Goal: Task Accomplishment & Management: Manage account settings

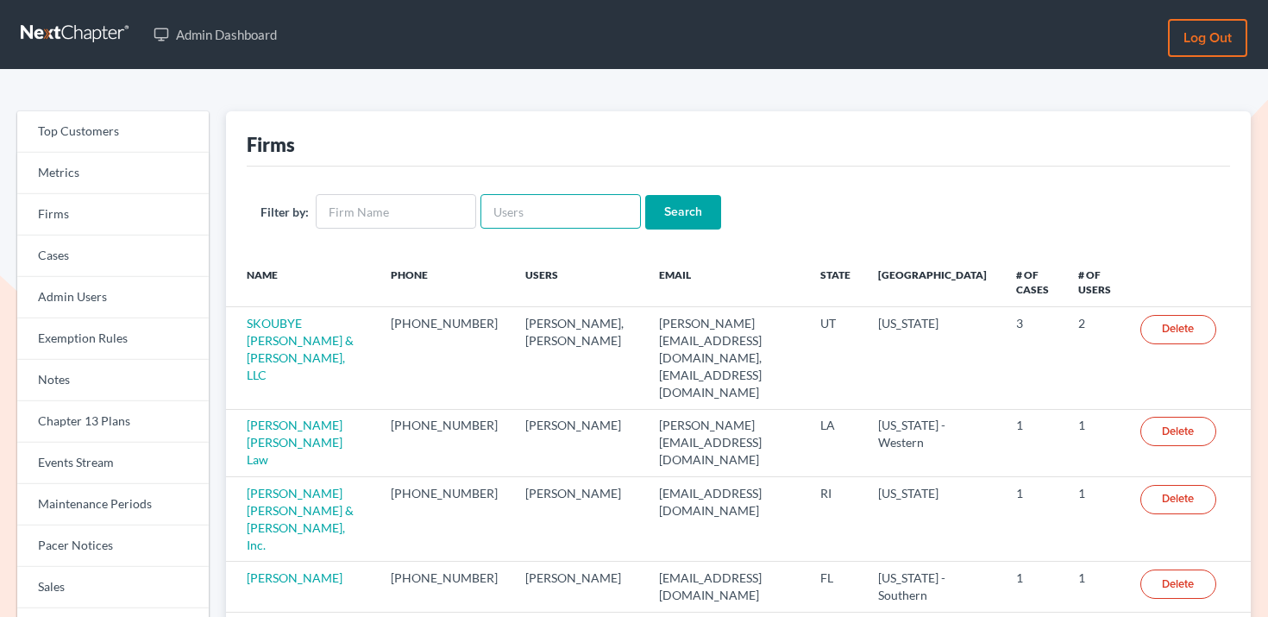
click at [566, 205] on input "text" at bounding box center [560, 211] width 160 height 35
type input "kbruning@bruninglaw.com"
click at [650, 210] on input "Search" at bounding box center [683, 212] width 76 height 35
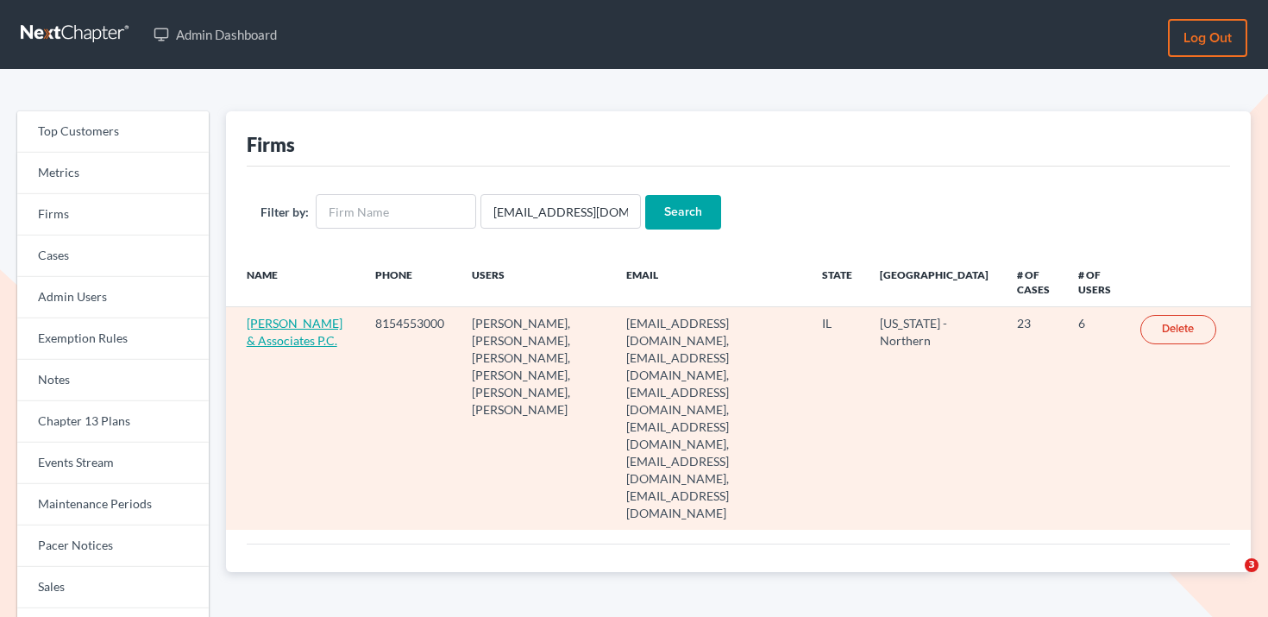
click at [285, 319] on link "Bruning & Associates P.C." at bounding box center [295, 332] width 96 height 32
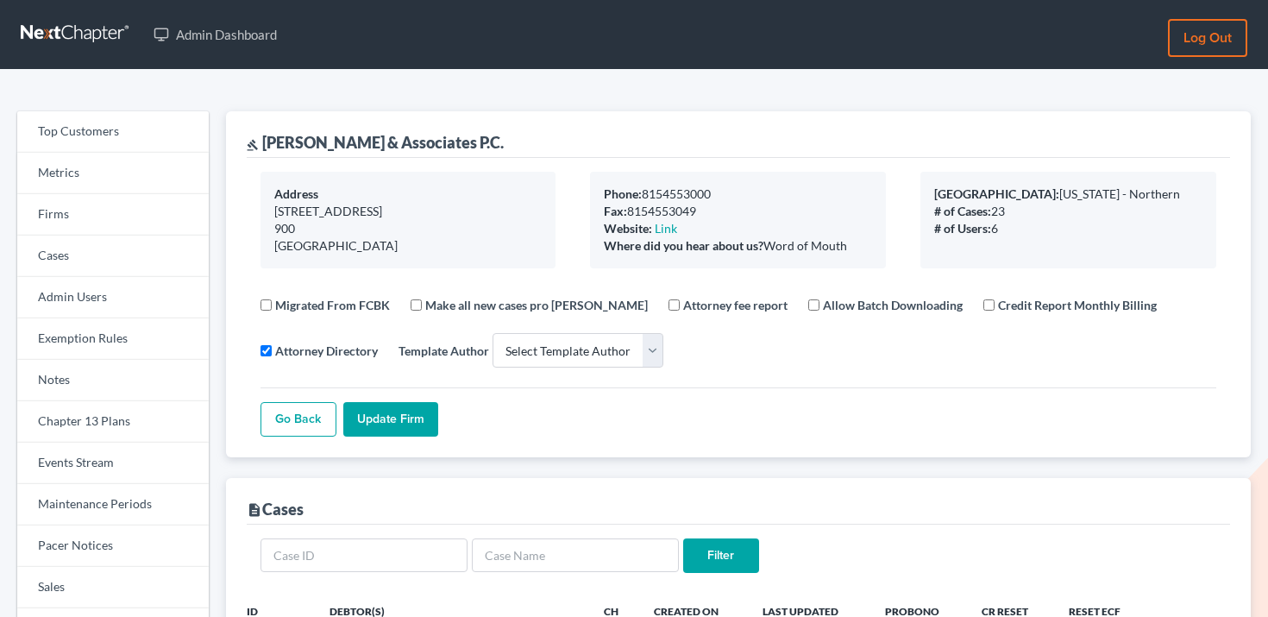
select select
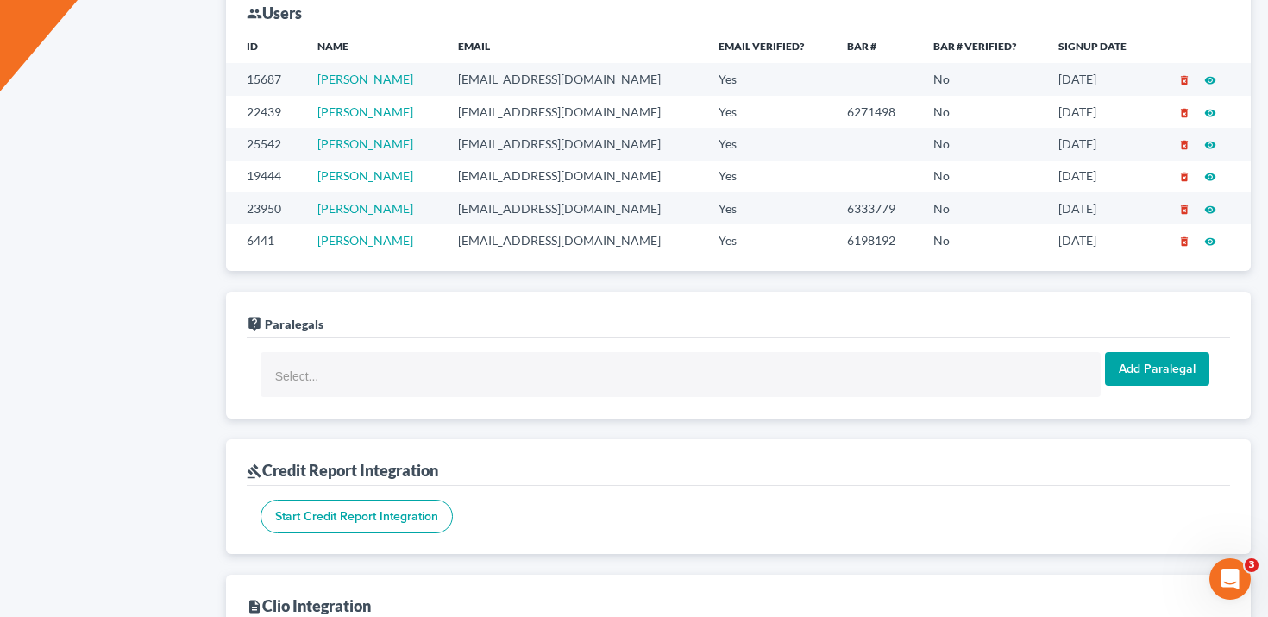
scroll to position [1052, 0]
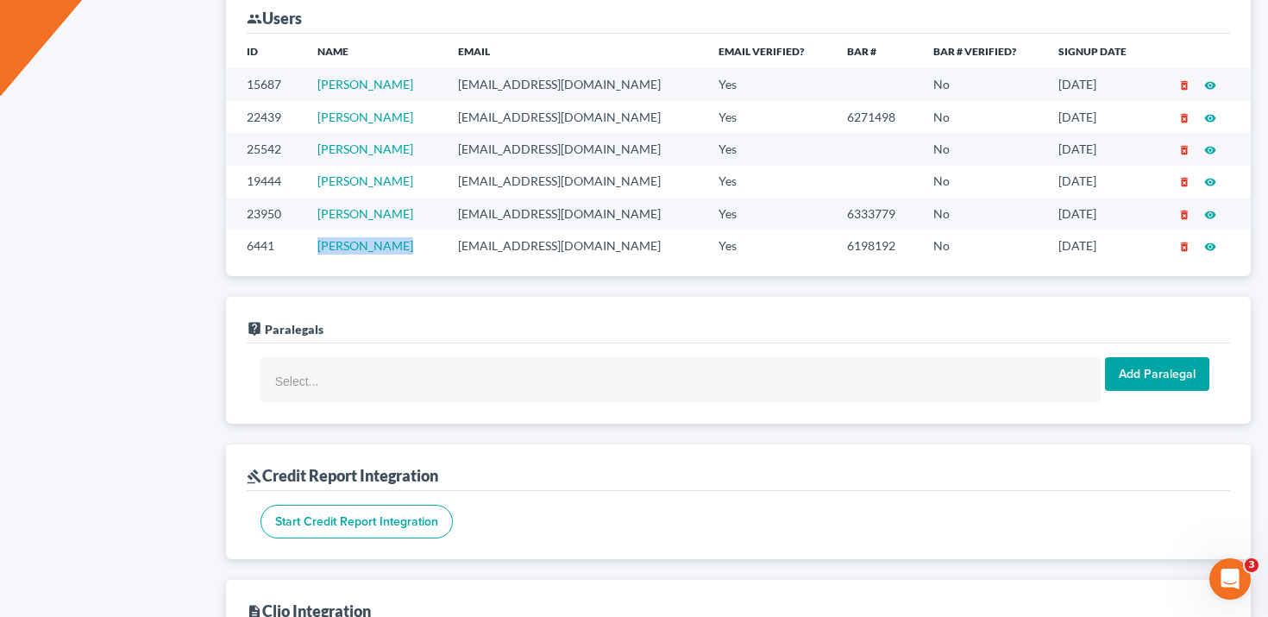
drag, startPoint x: 411, startPoint y: 246, endPoint x: 318, endPoint y: 245, distance: 92.3
click at [318, 245] on td "Kevin Bruning" at bounding box center [374, 245] width 140 height 32
copy link "Kevin Bruning"
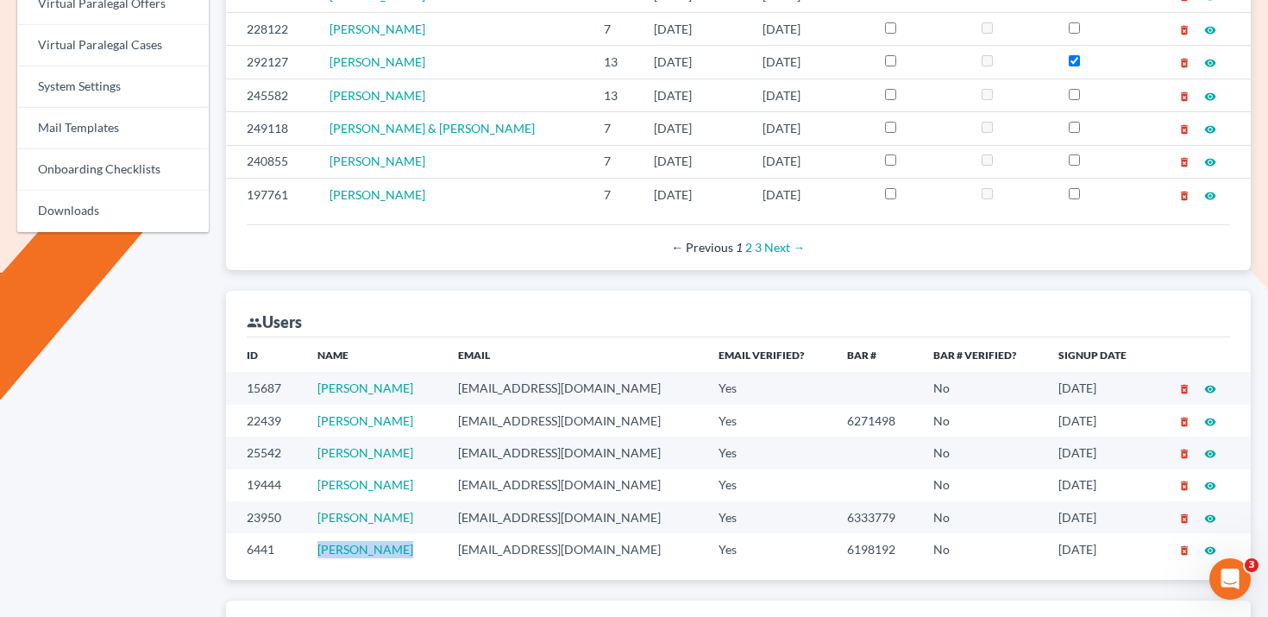
scroll to position [0, 0]
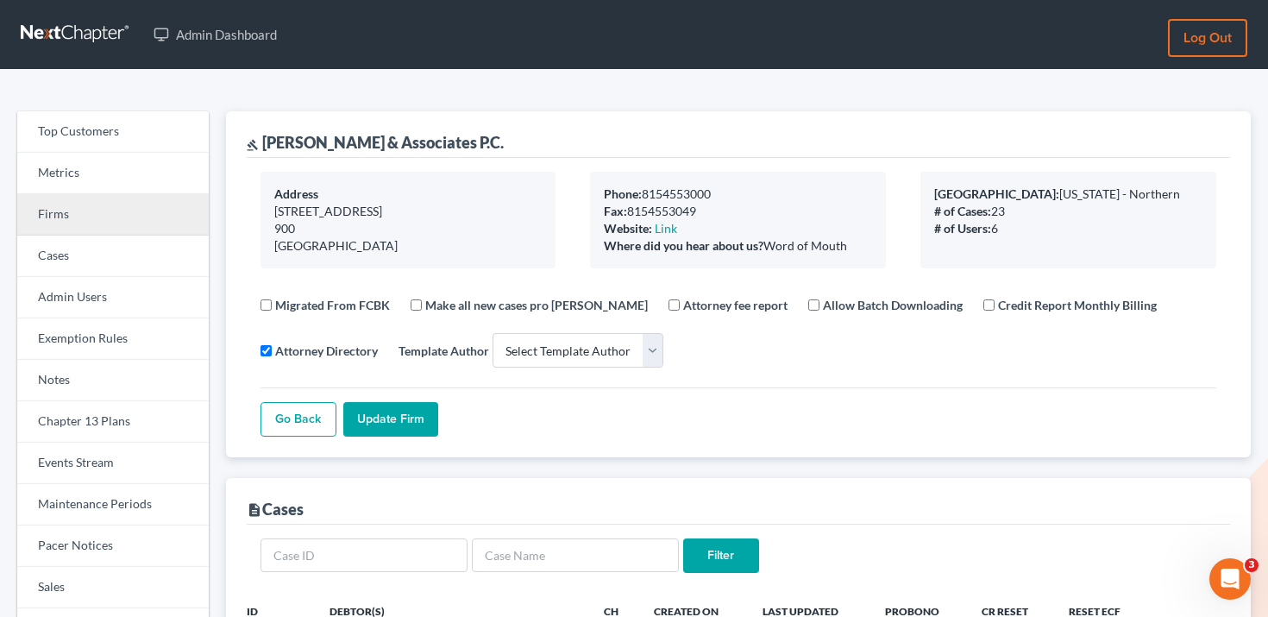
click at [94, 217] on link "Firms" at bounding box center [112, 214] width 191 height 41
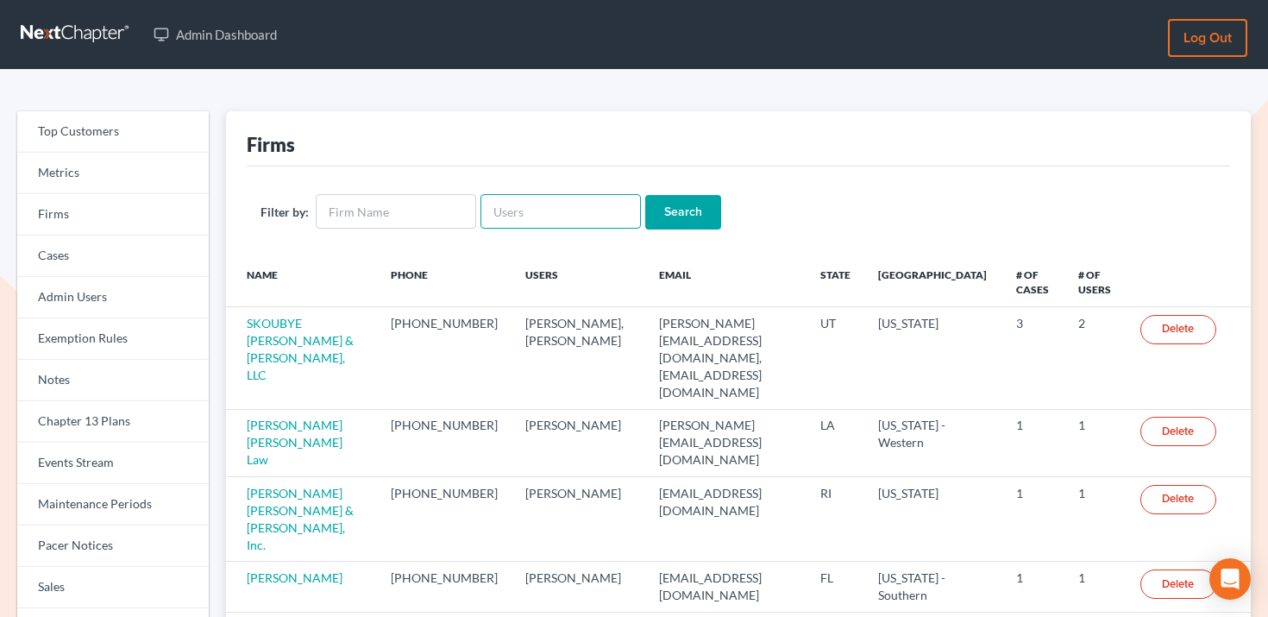
click at [524, 198] on input "text" at bounding box center [560, 211] width 160 height 35
paste input "[EMAIL_ADDRESS][DOMAIN_NAME]"
type input "[EMAIL_ADDRESS][DOMAIN_NAME]"
click at [663, 198] on input "Search" at bounding box center [683, 212] width 76 height 35
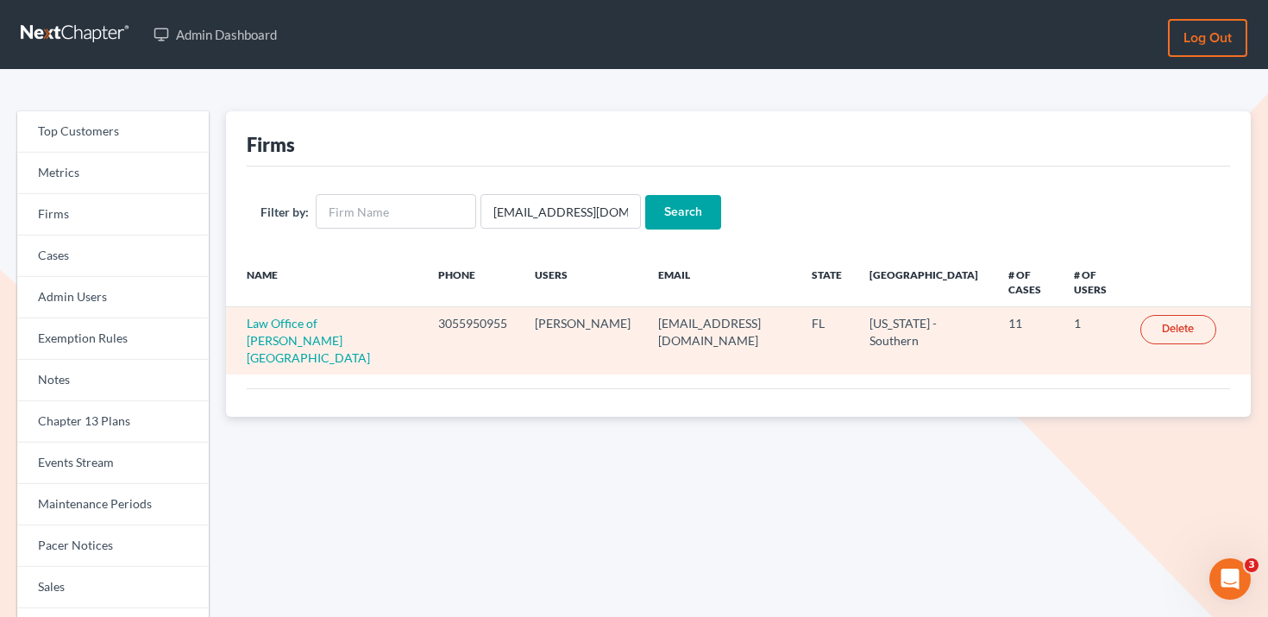
click at [297, 313] on td "Law Office of [PERSON_NAME] [GEOGRAPHIC_DATA]" at bounding box center [325, 340] width 198 height 67
click at [297, 320] on link "Law Office of [PERSON_NAME] [GEOGRAPHIC_DATA]" at bounding box center [308, 340] width 123 height 49
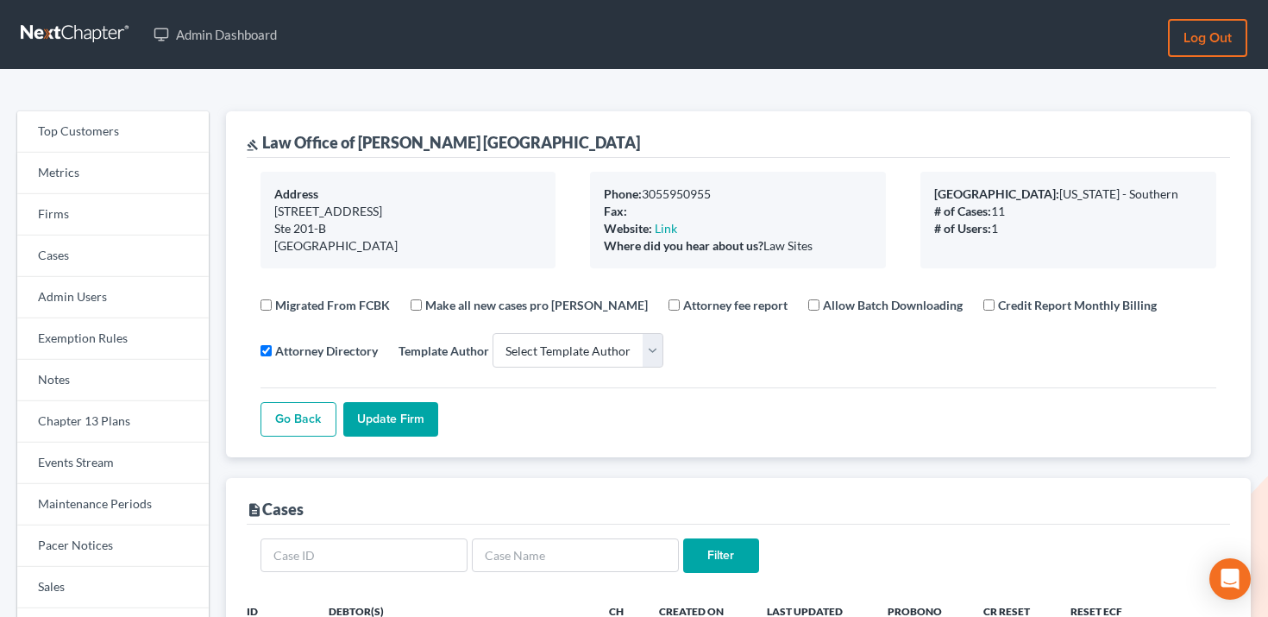
select select
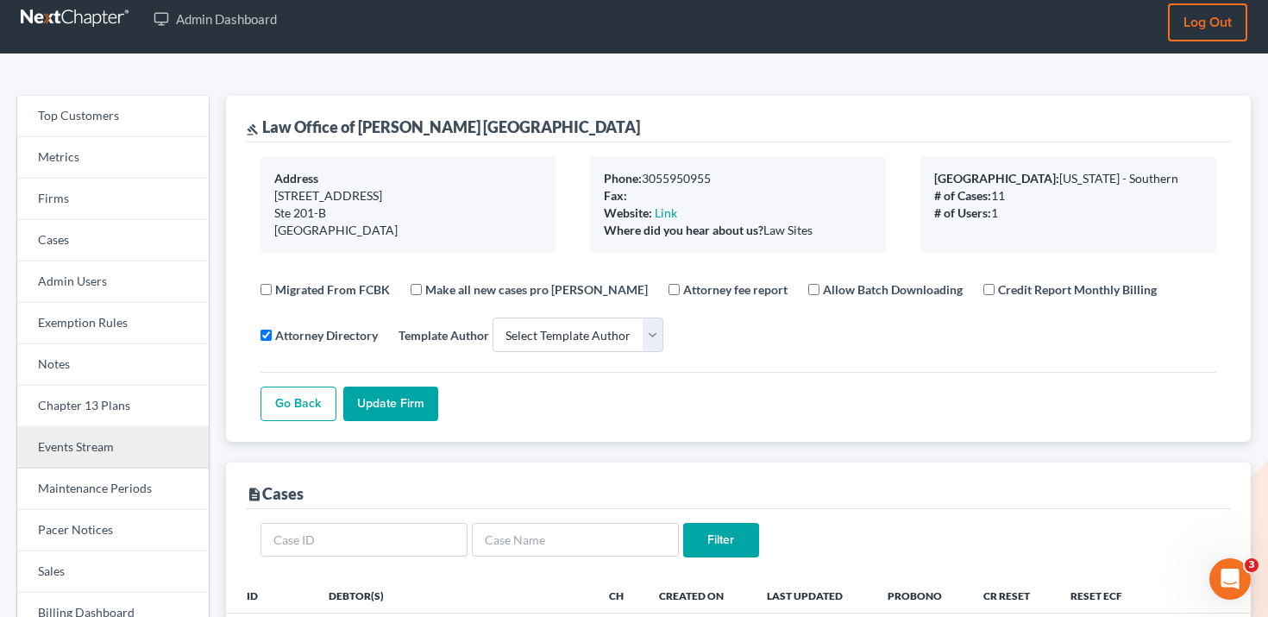
scroll to position [16, 0]
click at [114, 431] on link "Events Stream" at bounding box center [112, 446] width 191 height 41
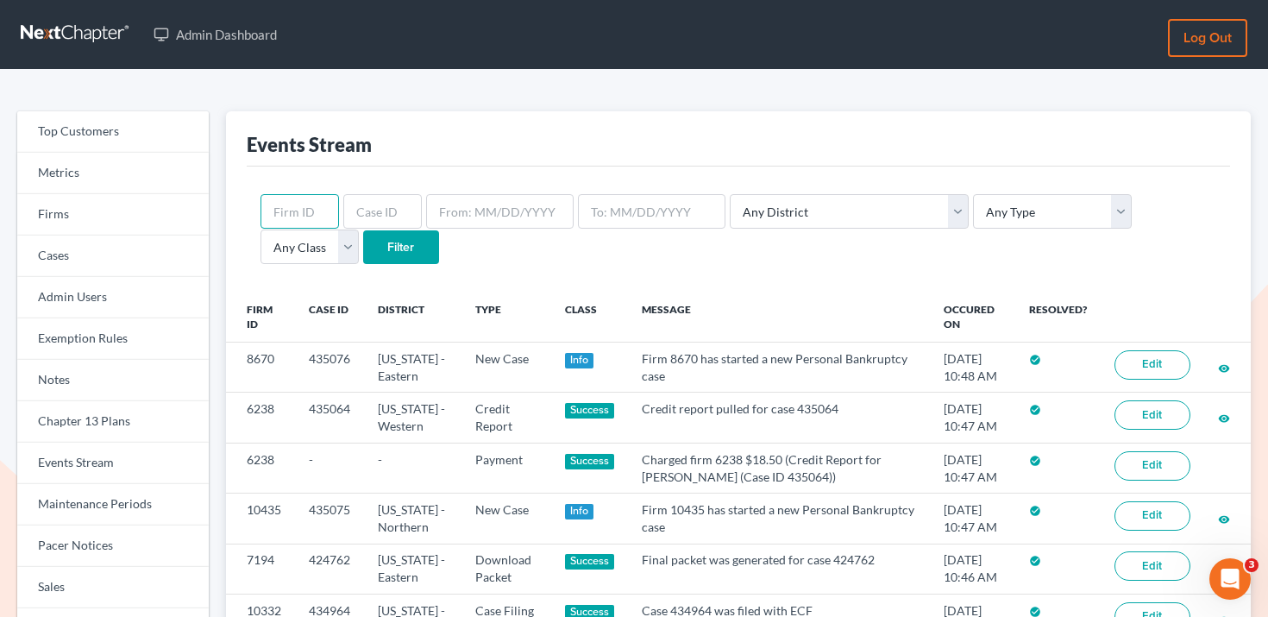
click at [307, 213] on input "text" at bounding box center [299, 211] width 78 height 35
paste input "9210"
type input "9210"
click at [363, 253] on input "Filter" at bounding box center [401, 247] width 76 height 35
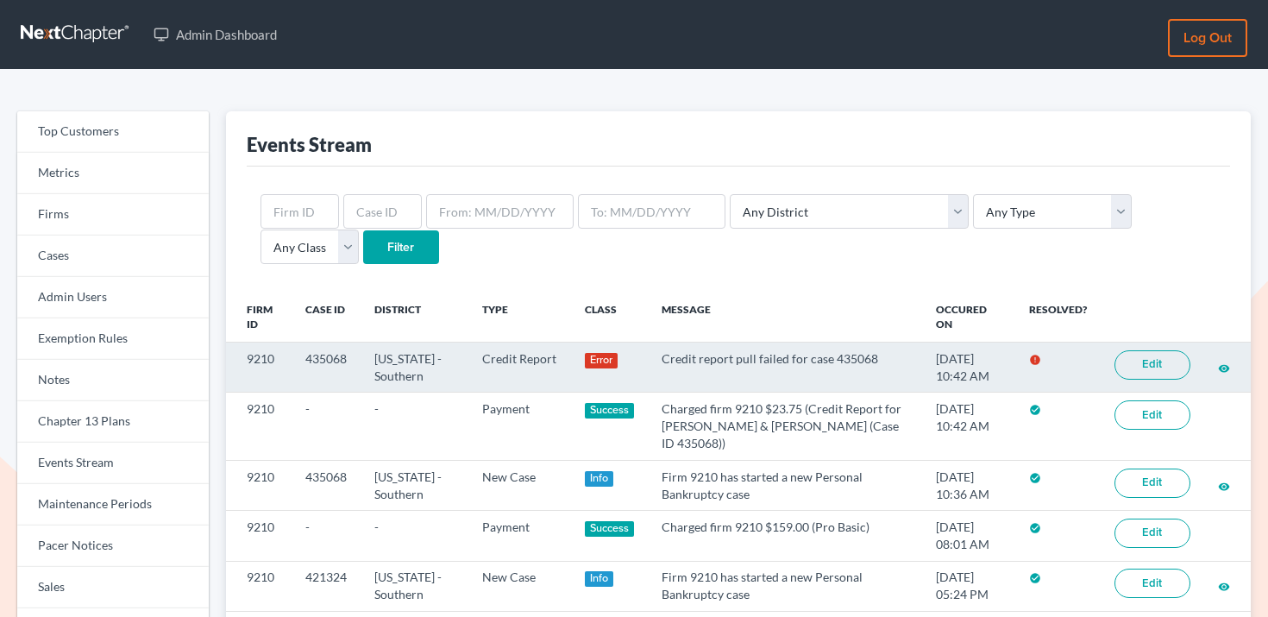
click at [1148, 371] on link "Edit" at bounding box center [1152, 364] width 76 height 29
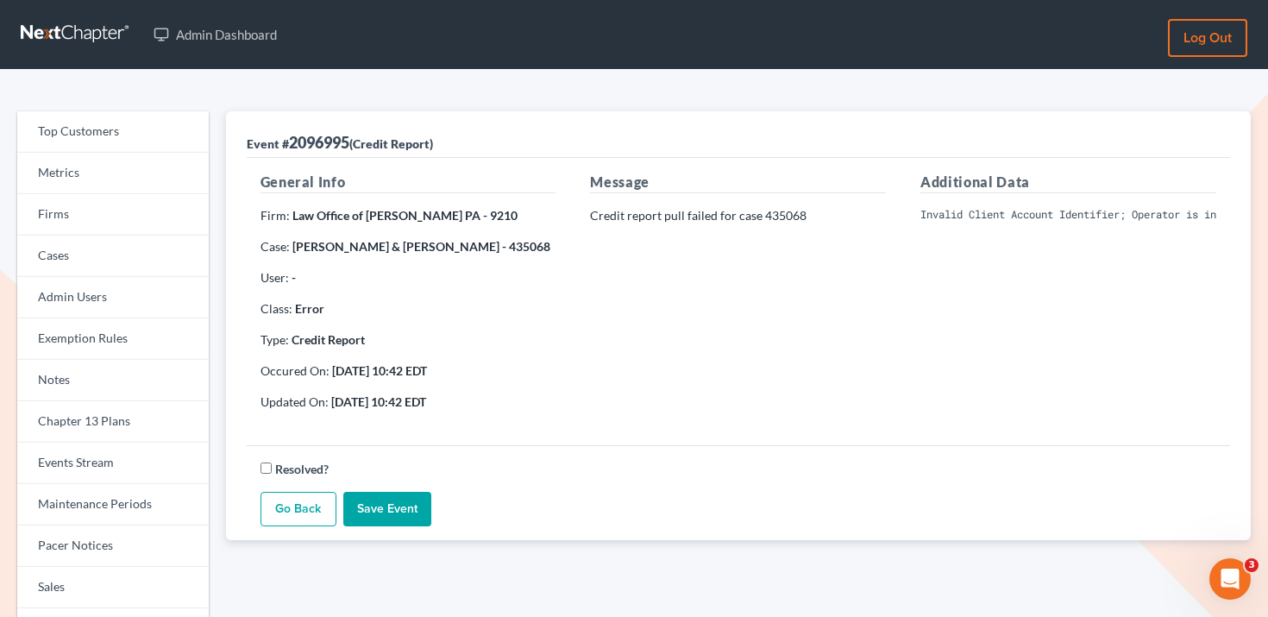
click at [1099, 210] on pre "Invalid Client Account Identifier; Operator is inactive. Please visit our websi…" at bounding box center [1068, 215] width 296 height 16
copy div "Invalid Client Account Identifier; Operator is inactive. Please visit our websi…"
drag, startPoint x: 510, startPoint y: 214, endPoint x: 292, endPoint y: 211, distance: 218.2
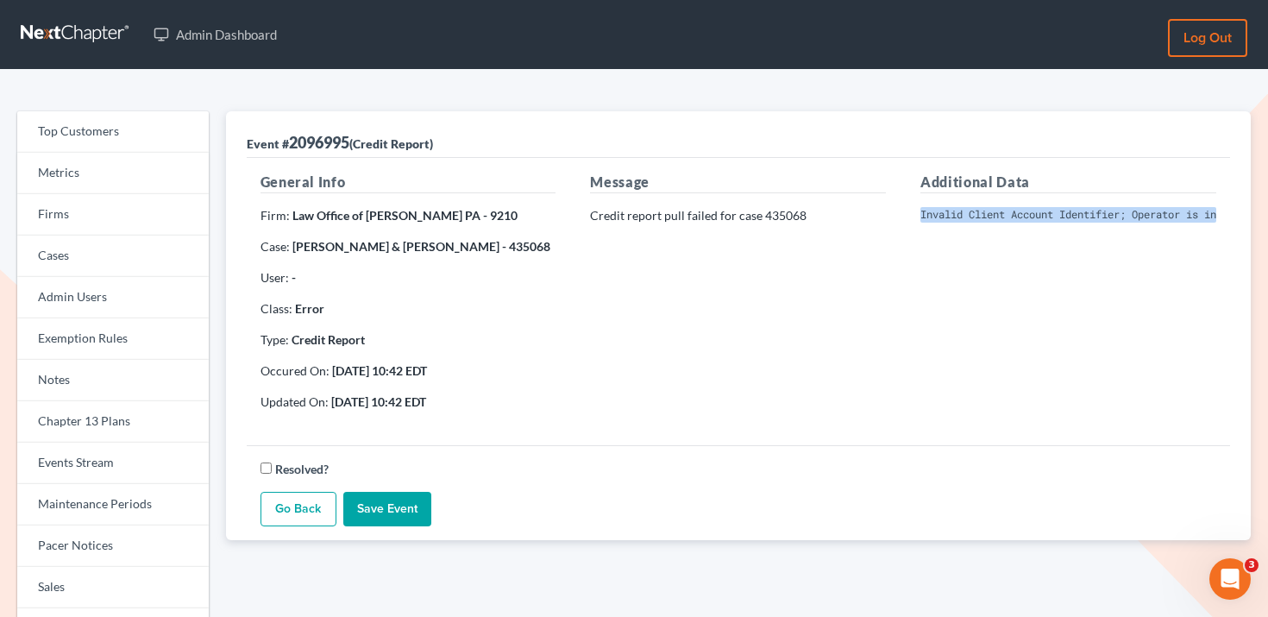
click at [292, 211] on strong "Law Office of Vanessa Gonzalez-Vinas PA - 9210" at bounding box center [404, 215] width 225 height 15
copy strong "Law Office of Vanessa Gonzalez-Vinas PA"
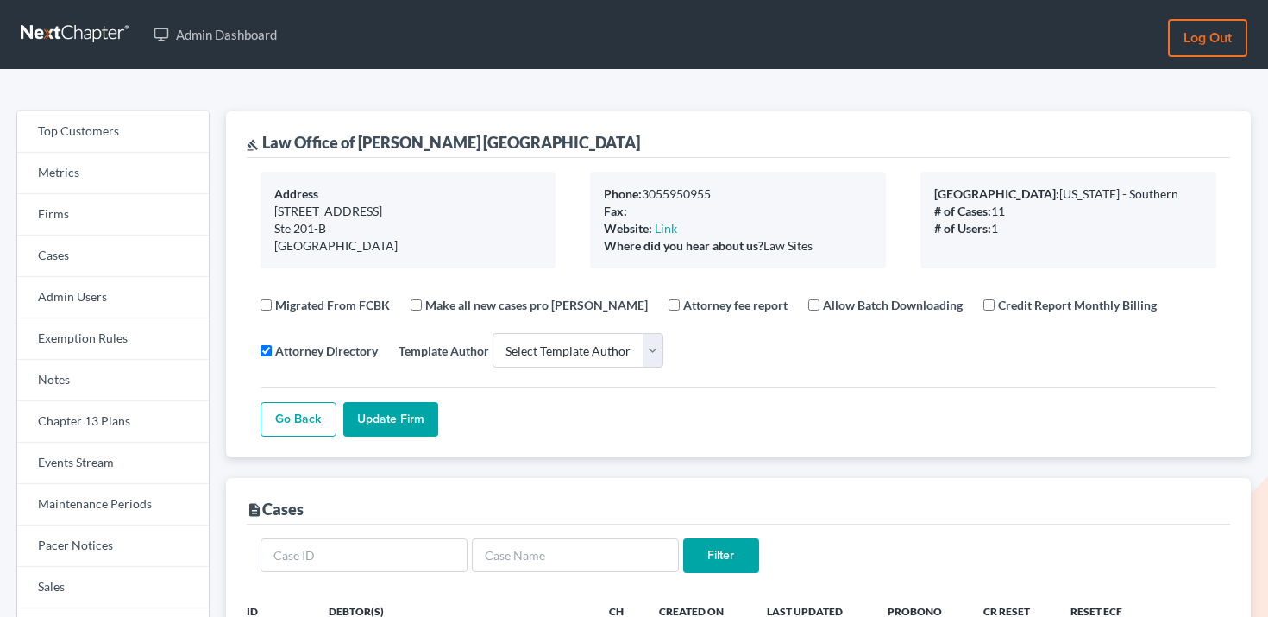
select select
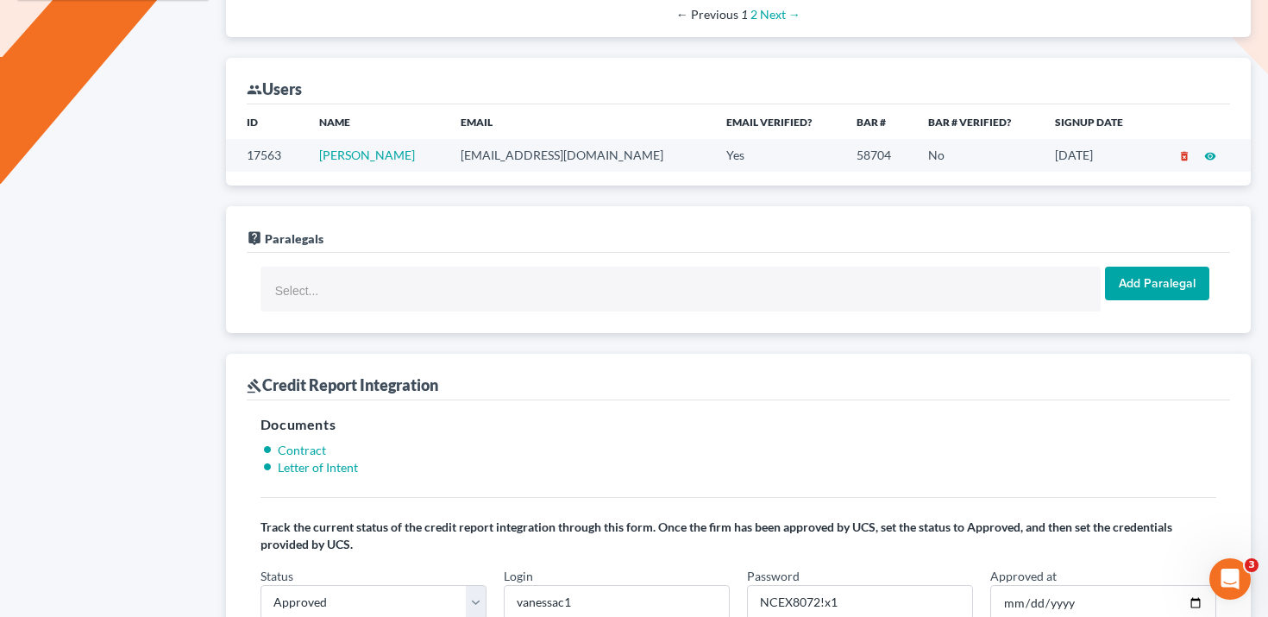
scroll to position [1215, 0]
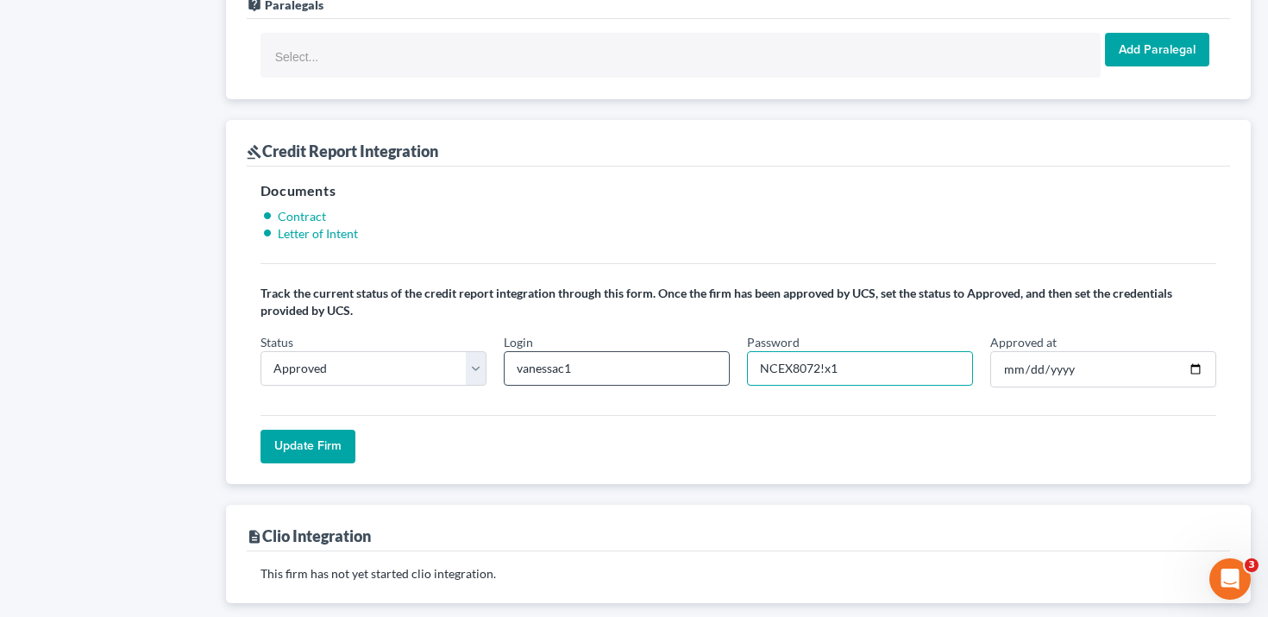
drag, startPoint x: 819, startPoint y: 366, endPoint x: 725, endPoint y: 366, distance: 94.9
click at [725, 366] on div "Status In Progress Not Approved Approved Retry Login vanessac1 Password NCEX807…" at bounding box center [738, 367] width 973 height 68
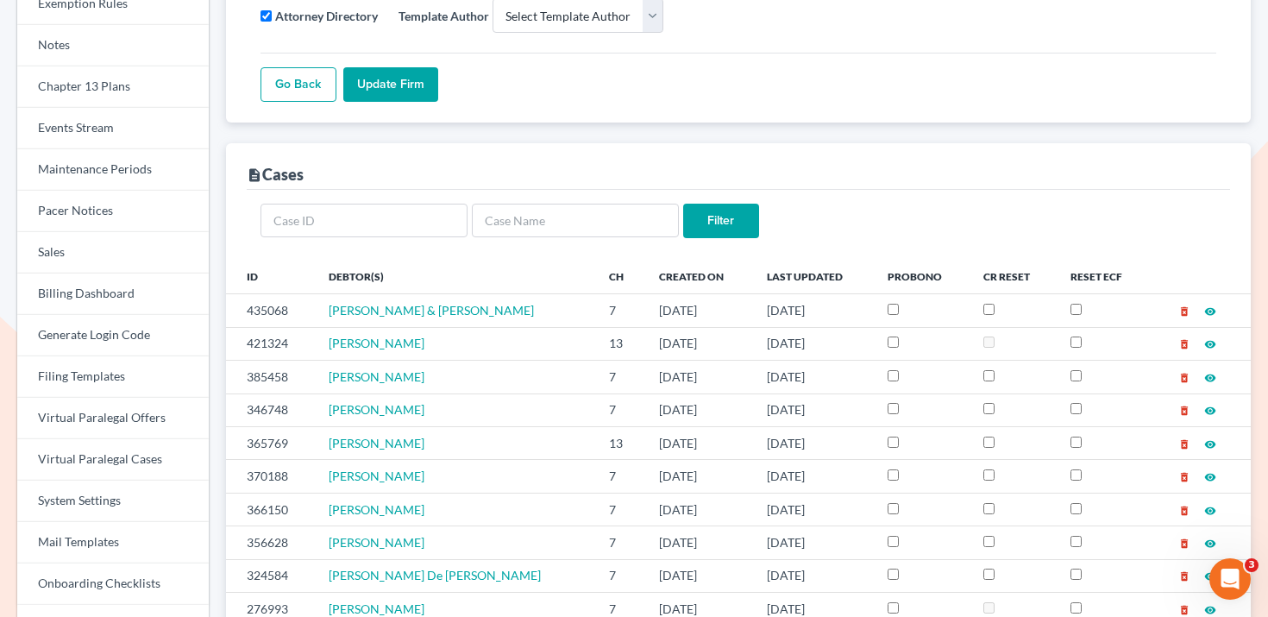
scroll to position [0, 0]
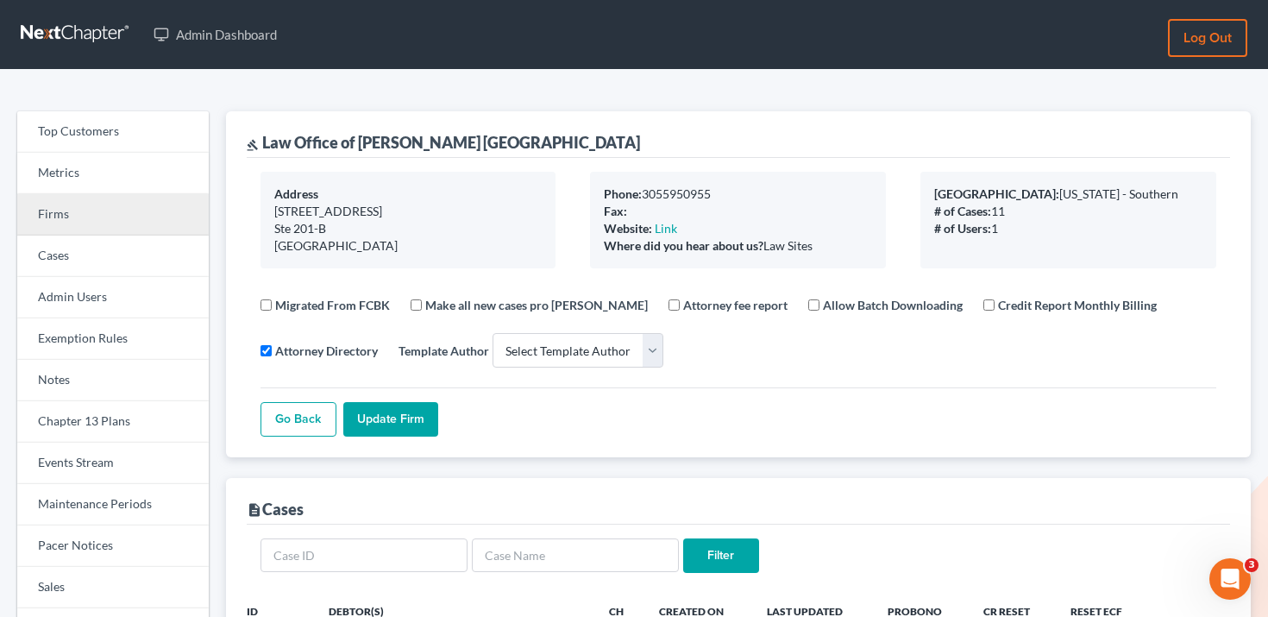
click at [65, 211] on link "Firms" at bounding box center [112, 214] width 191 height 41
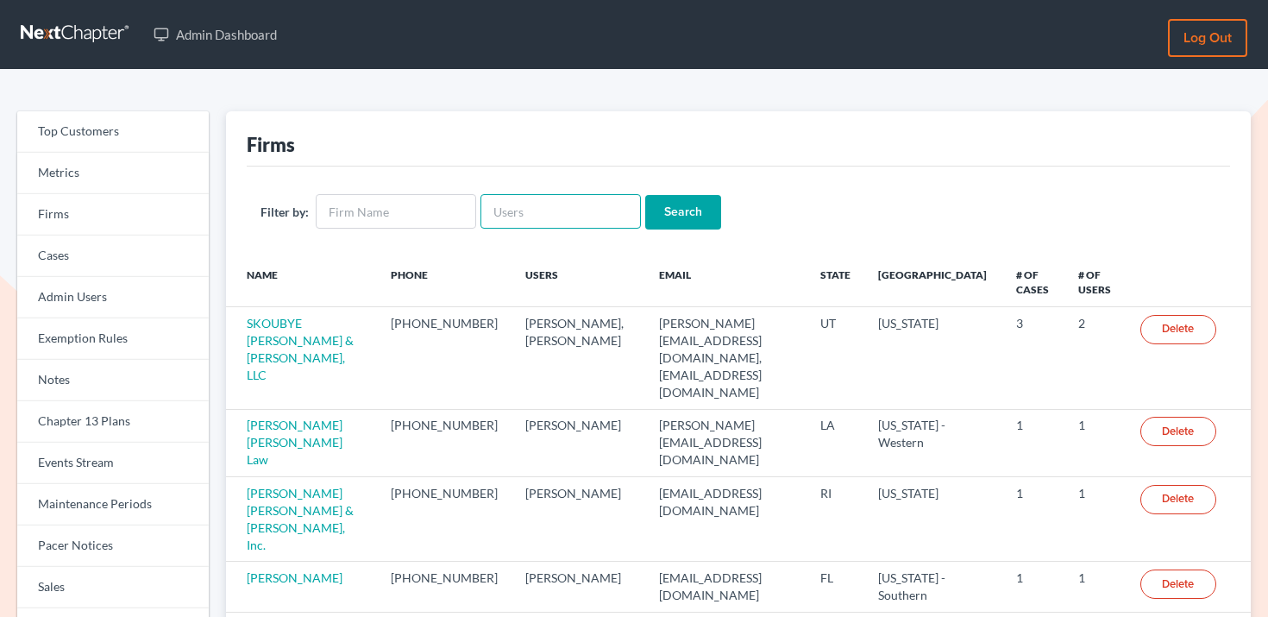
click at [581, 226] on input "text" at bounding box center [560, 211] width 160 height 35
paste input "[EMAIL_ADDRESS][DOMAIN_NAME]"
type input "[EMAIL_ADDRESS][DOMAIN_NAME]"
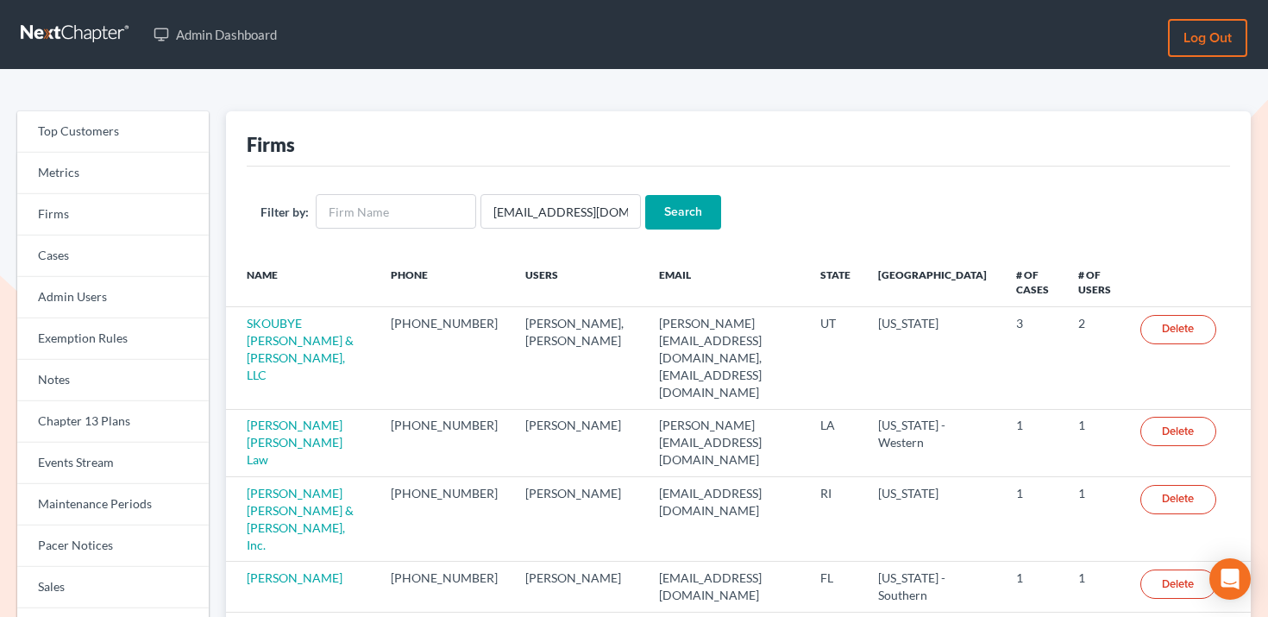
click at [645, 215] on input "Search" at bounding box center [683, 212] width 76 height 35
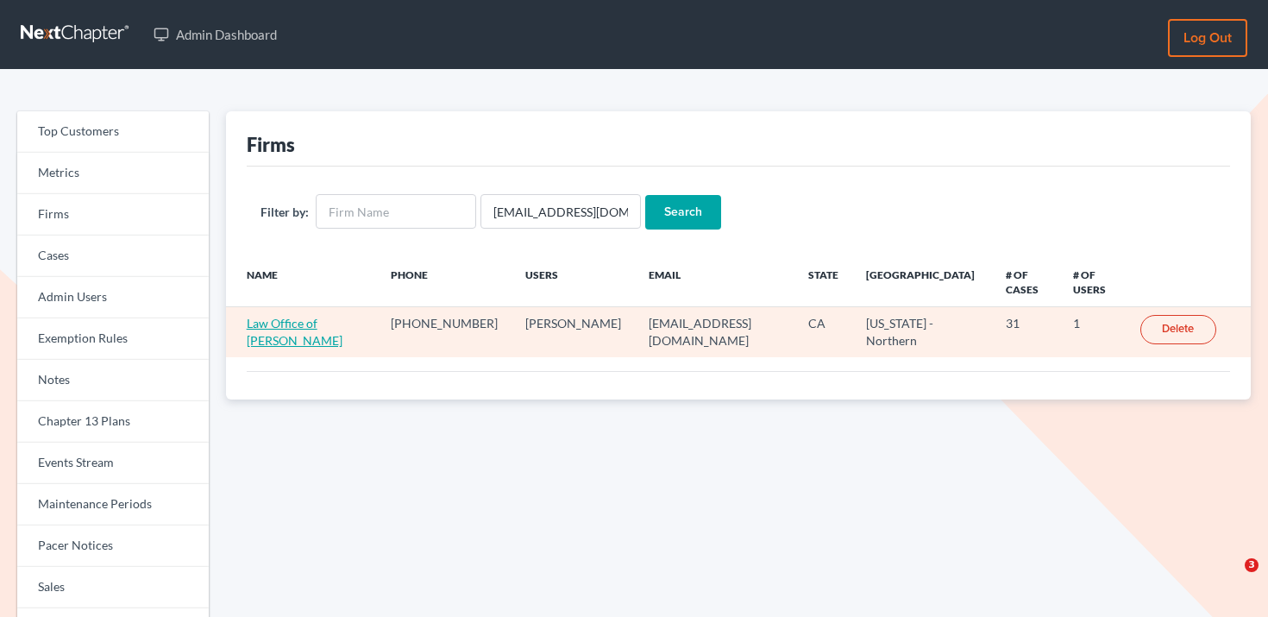
click at [289, 325] on link "Law Office of [PERSON_NAME]" at bounding box center [295, 332] width 96 height 32
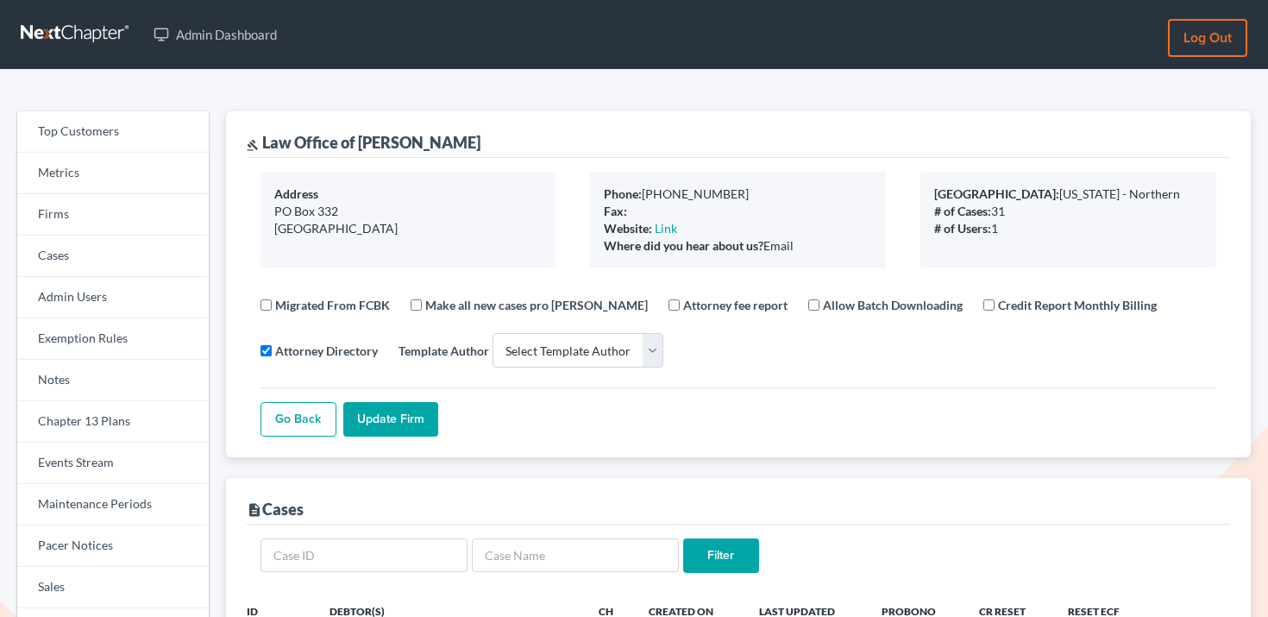
select select
drag, startPoint x: 490, startPoint y: 145, endPoint x: 254, endPoint y: 148, distance: 236.4
click at [254, 148] on div "gavel Law Office of Tracy L Wood" at bounding box center [738, 134] width 983 height 47
copy div "el Law Office of Tracy L Wood"
click at [491, 150] on div "gavel Law Office of Tracy L Wood" at bounding box center [738, 134] width 983 height 47
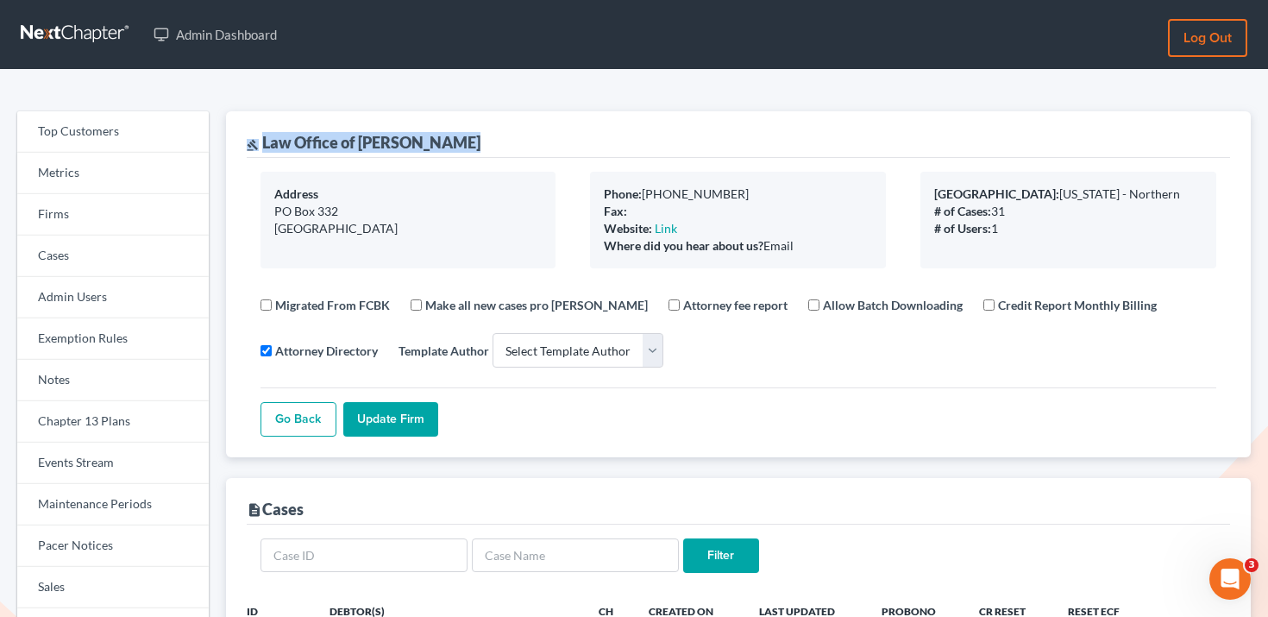
drag, startPoint x: 491, startPoint y: 150, endPoint x: 265, endPoint y: 141, distance: 226.2
click at [265, 141] on div "gavel Law Office of Tracy L Wood" at bounding box center [738, 134] width 983 height 47
click at [265, 141] on div "gavel Law Office of Tracy L Wood" at bounding box center [364, 142] width 234 height 21
drag, startPoint x: 262, startPoint y: 141, endPoint x: 506, endPoint y: 160, distance: 244.8
click at [506, 160] on div "gavel Law Office of Tracy L Wood Address PO Box 332 Oroville, CA 95966 Phone: (…" at bounding box center [738, 284] width 1025 height 346
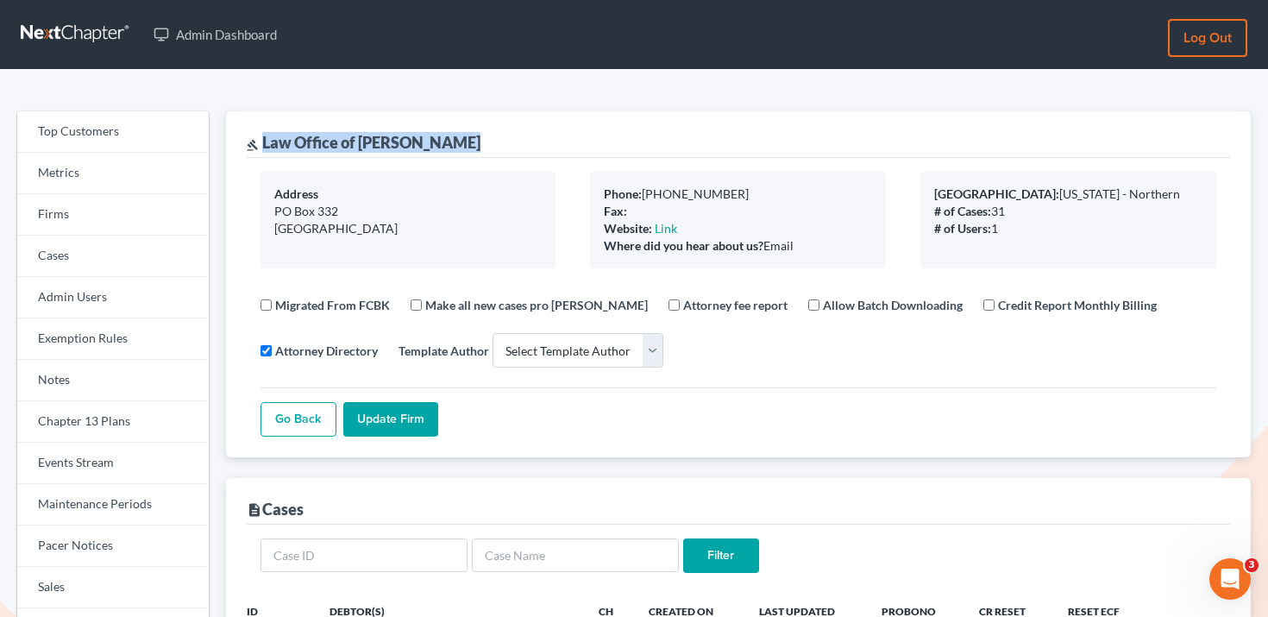
copy div "Law Office of Tracy L Wood"
click at [125, 210] on link "Firms" at bounding box center [112, 214] width 191 height 41
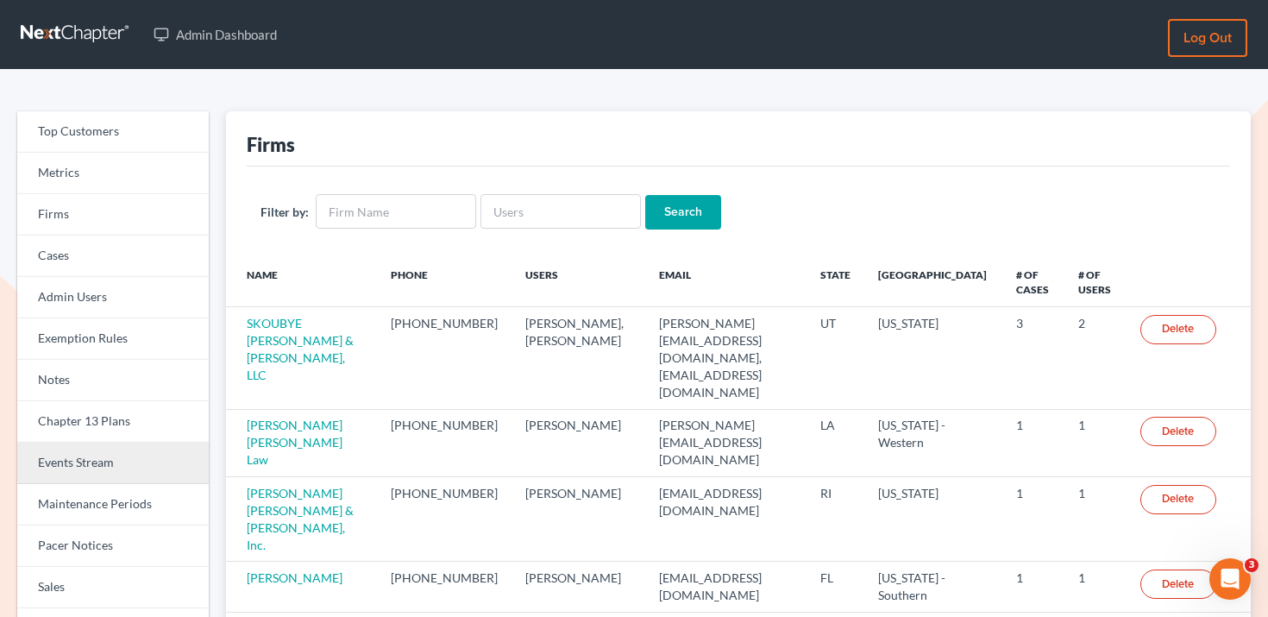
click at [108, 468] on link "Events Stream" at bounding box center [112, 463] width 191 height 41
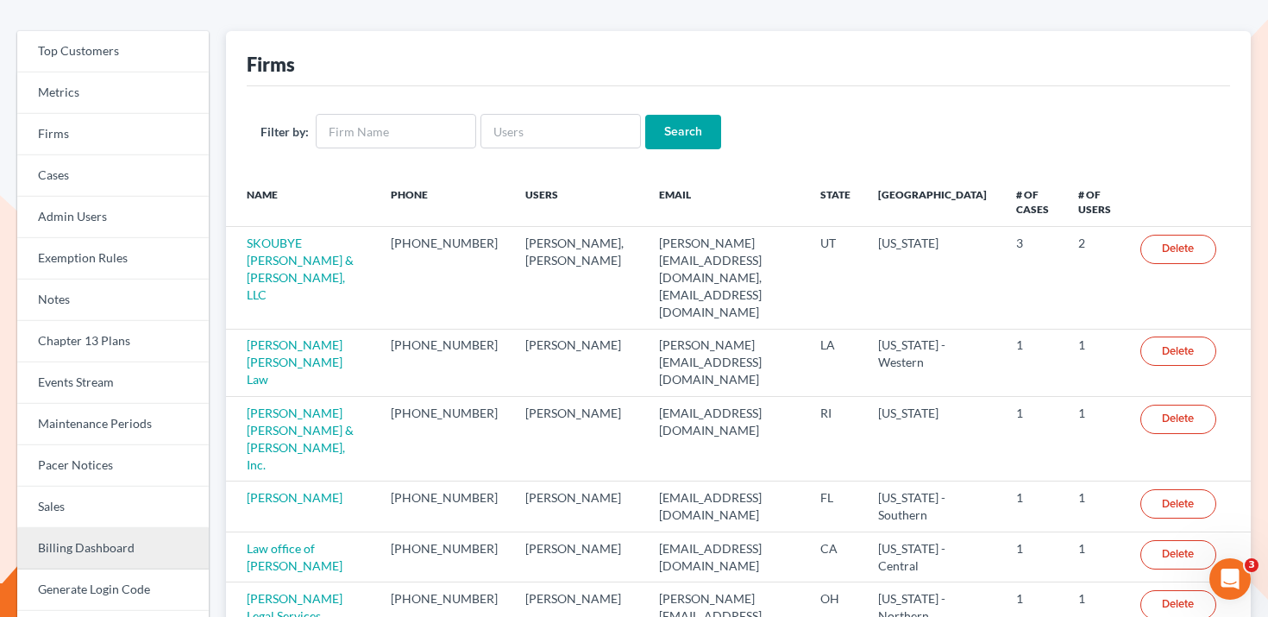
click at [108, 539] on link "Billing Dashboard" at bounding box center [112, 548] width 191 height 41
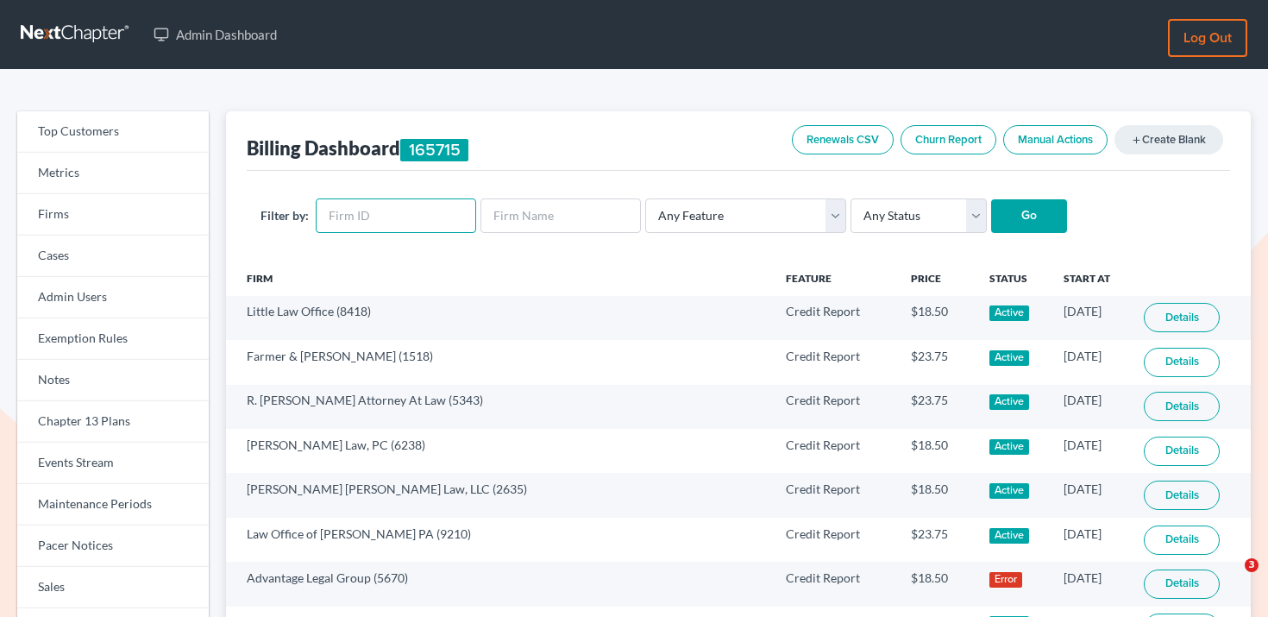
click at [348, 210] on input "text" at bounding box center [396, 215] width 160 height 35
paste input "8264"
type input "8264"
click at [1035, 221] on input "Go" at bounding box center [1029, 216] width 76 height 35
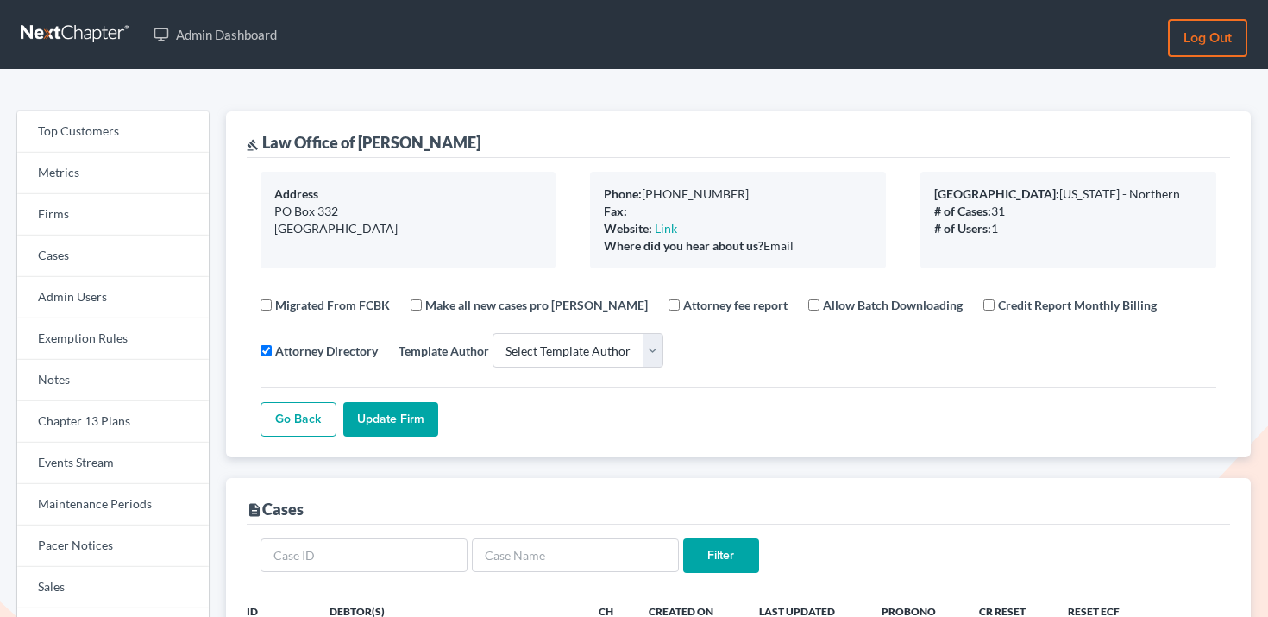
select select
click at [97, 211] on link "Firms" at bounding box center [112, 214] width 191 height 41
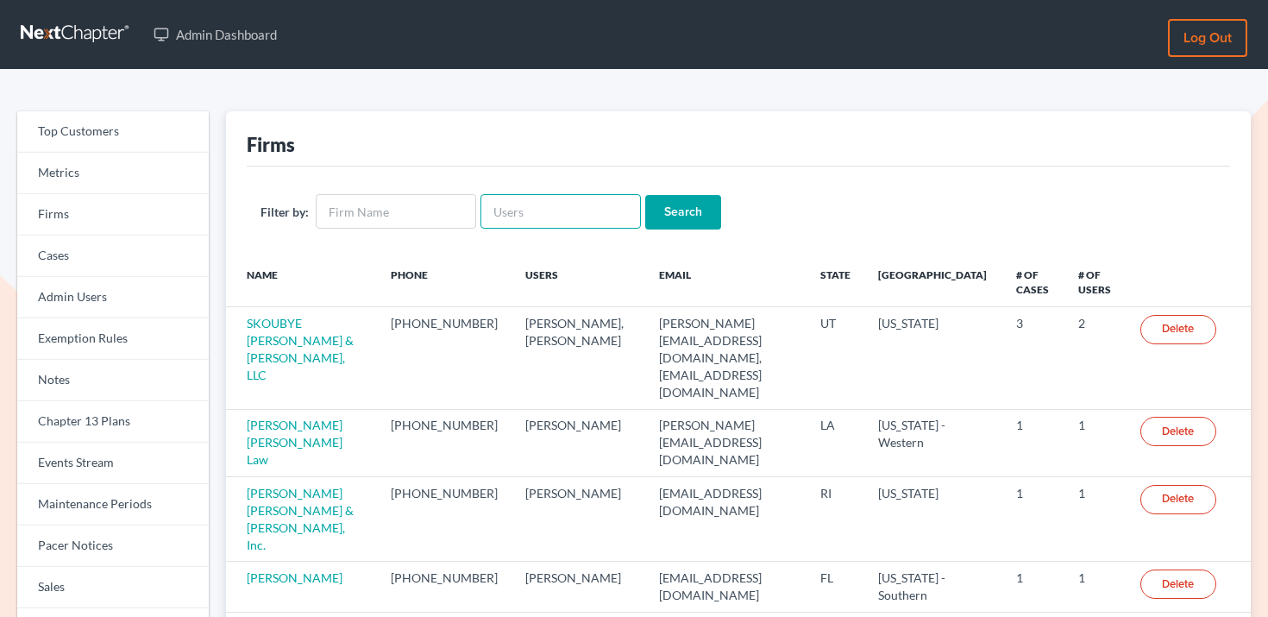
click at [568, 217] on input "text" at bounding box center [560, 211] width 160 height 35
paste input "[EMAIL_ADDRESS][DOMAIN_NAME]"
type input "[EMAIL_ADDRESS][DOMAIN_NAME]"
click at [645, 216] on input "Search" at bounding box center [683, 212] width 76 height 35
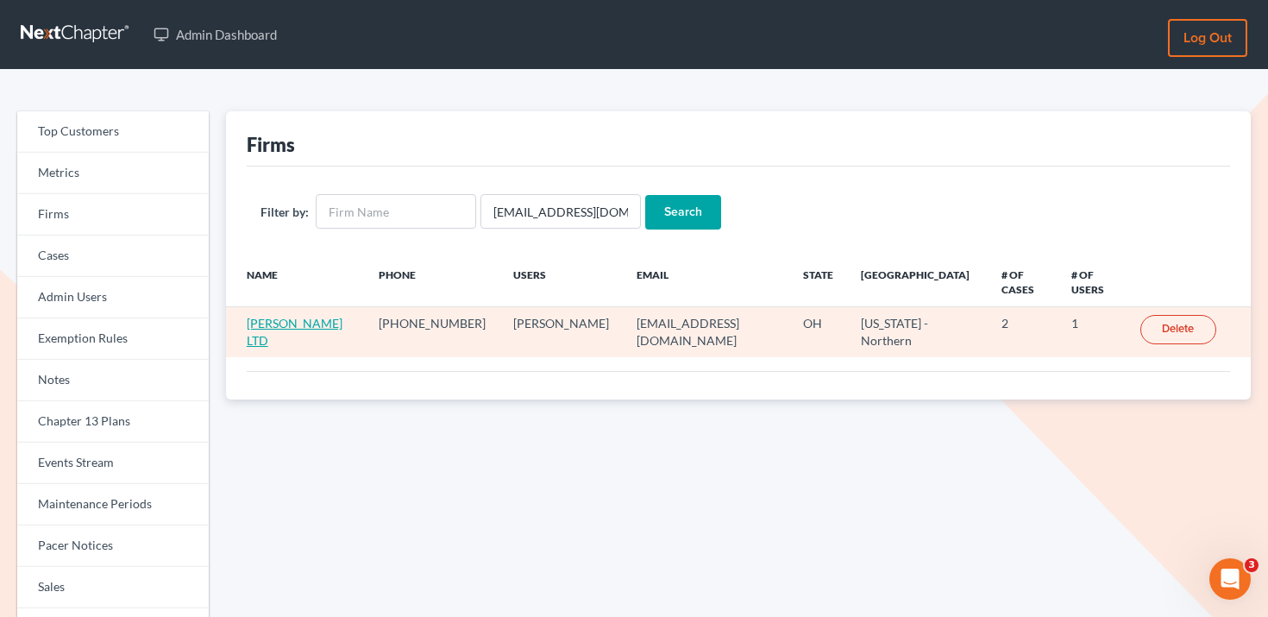
click at [269, 316] on link "[PERSON_NAME] LTD" at bounding box center [295, 332] width 96 height 32
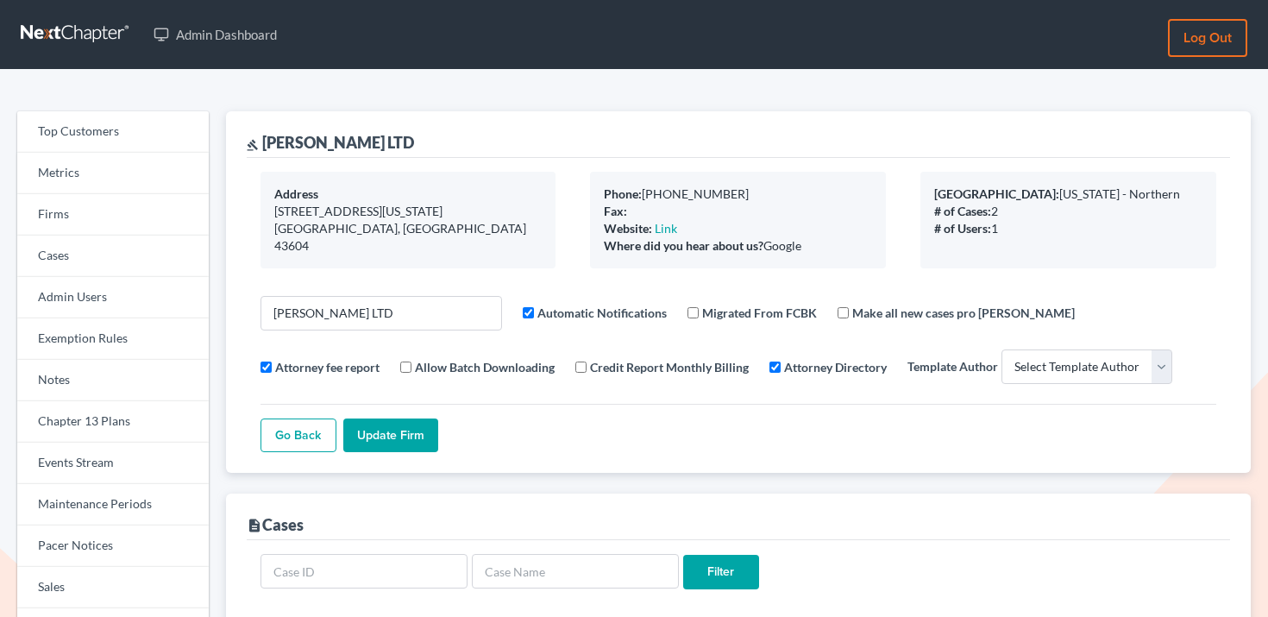
select select
drag, startPoint x: 363, startPoint y: 134, endPoint x: 259, endPoint y: 145, distance: 105.0
click at [259, 145] on div "gavel [PERSON_NAME] LTD" at bounding box center [738, 134] width 983 height 47
copy div "[PERSON_NAME] LTD"
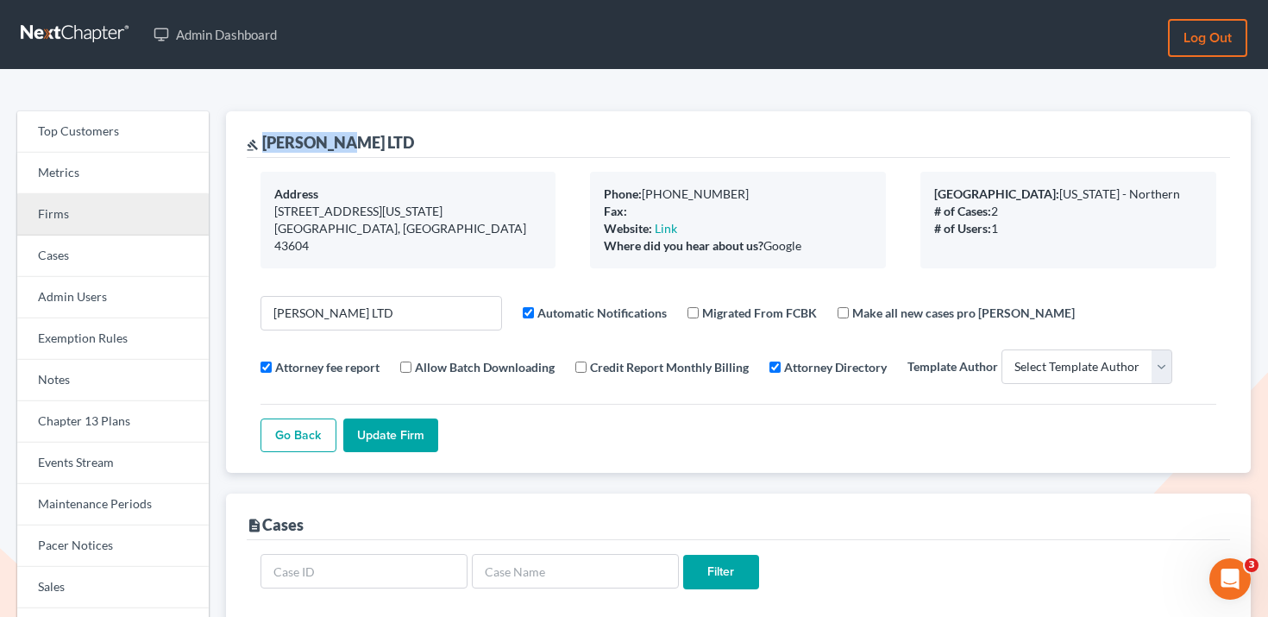
click at [135, 227] on link "Firms" at bounding box center [112, 214] width 191 height 41
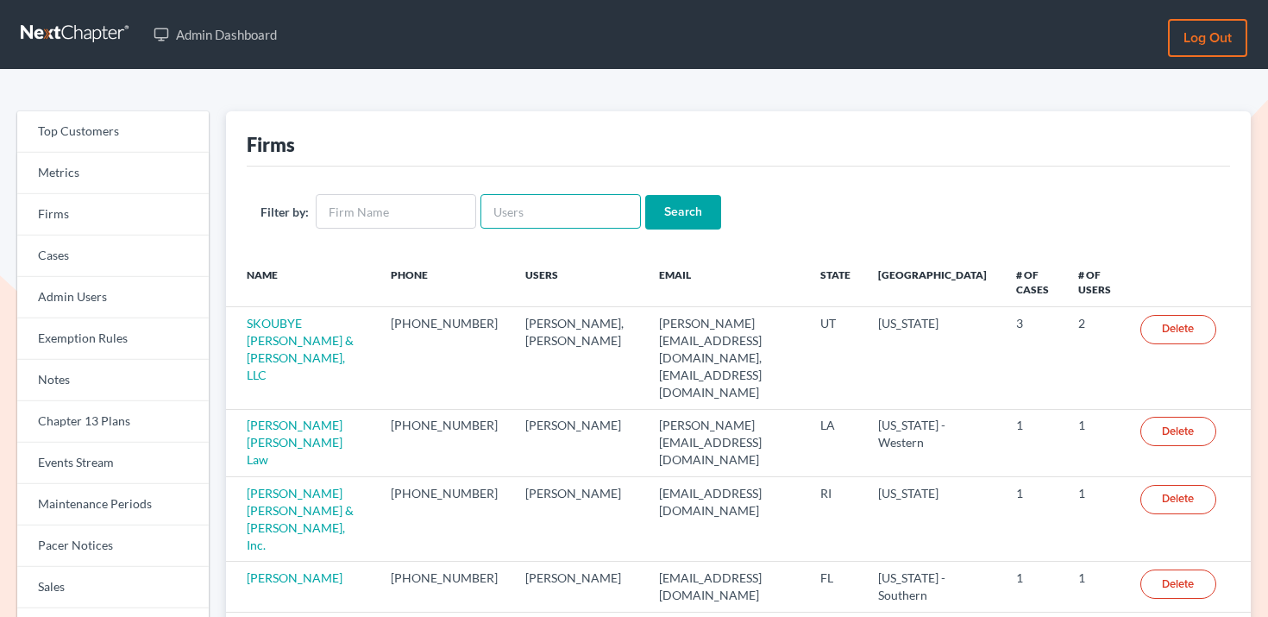
click at [564, 208] on input "text" at bounding box center [560, 211] width 160 height 35
paste input "[EMAIL_ADDRESS][DOMAIN_NAME]"
type input "[EMAIL_ADDRESS][DOMAIN_NAME]"
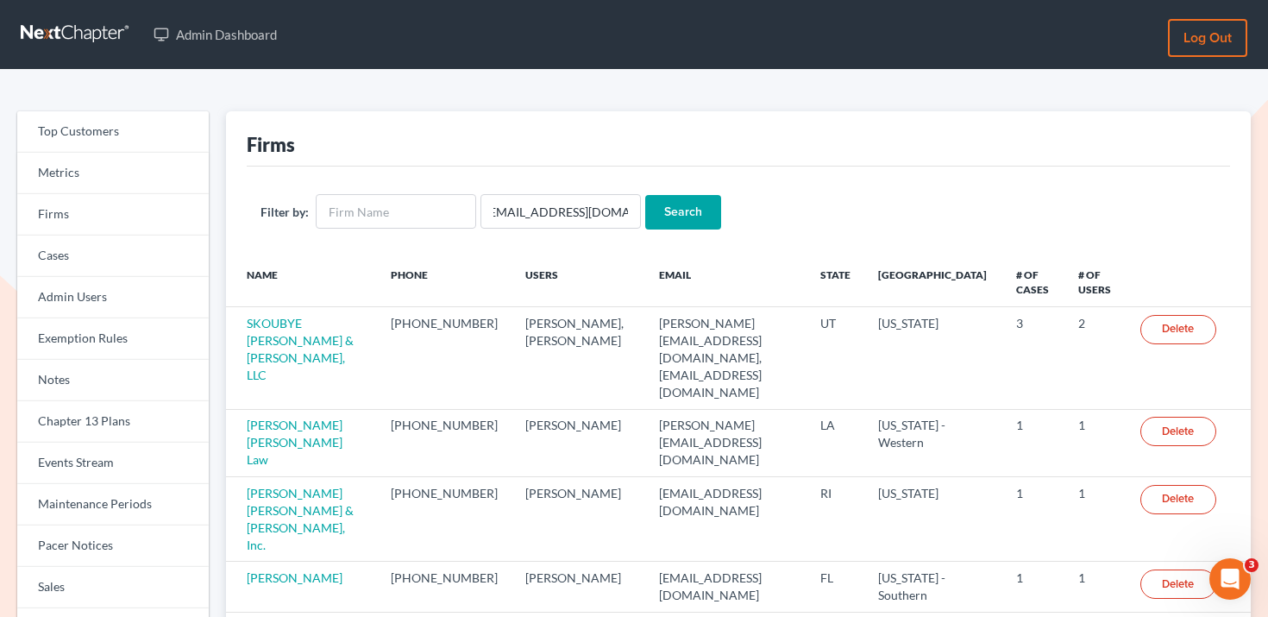
click at [695, 203] on input "Search" at bounding box center [683, 212] width 76 height 35
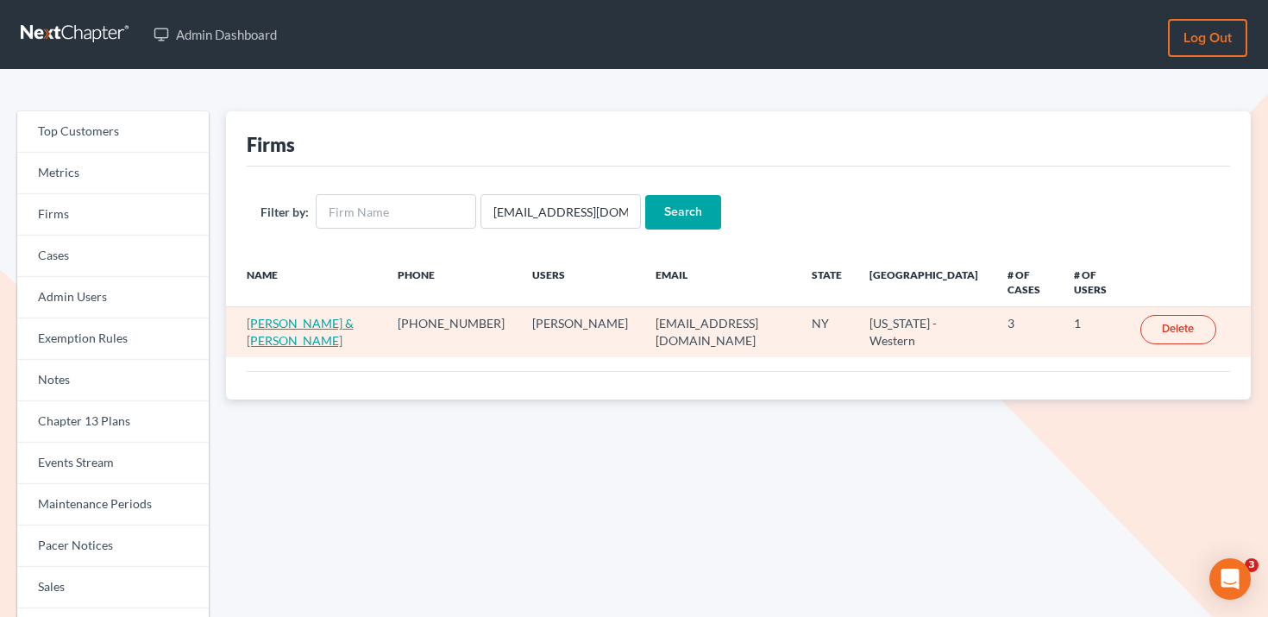
click at [307, 316] on link "[PERSON_NAME] & [PERSON_NAME]" at bounding box center [300, 332] width 107 height 32
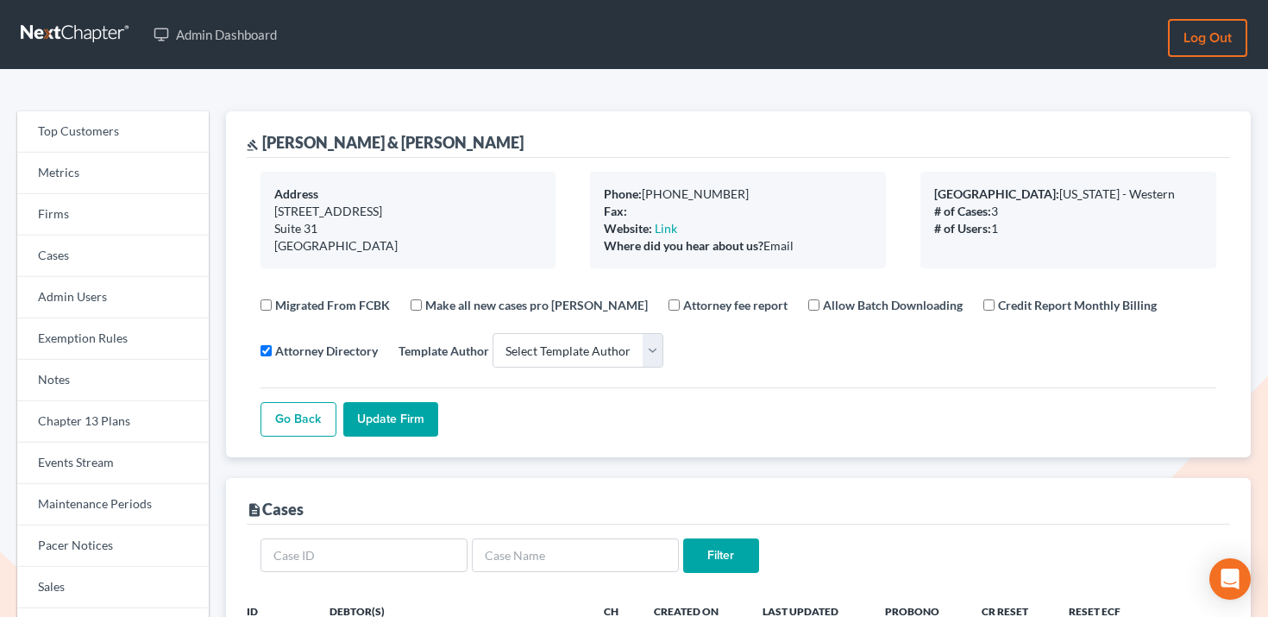
select select
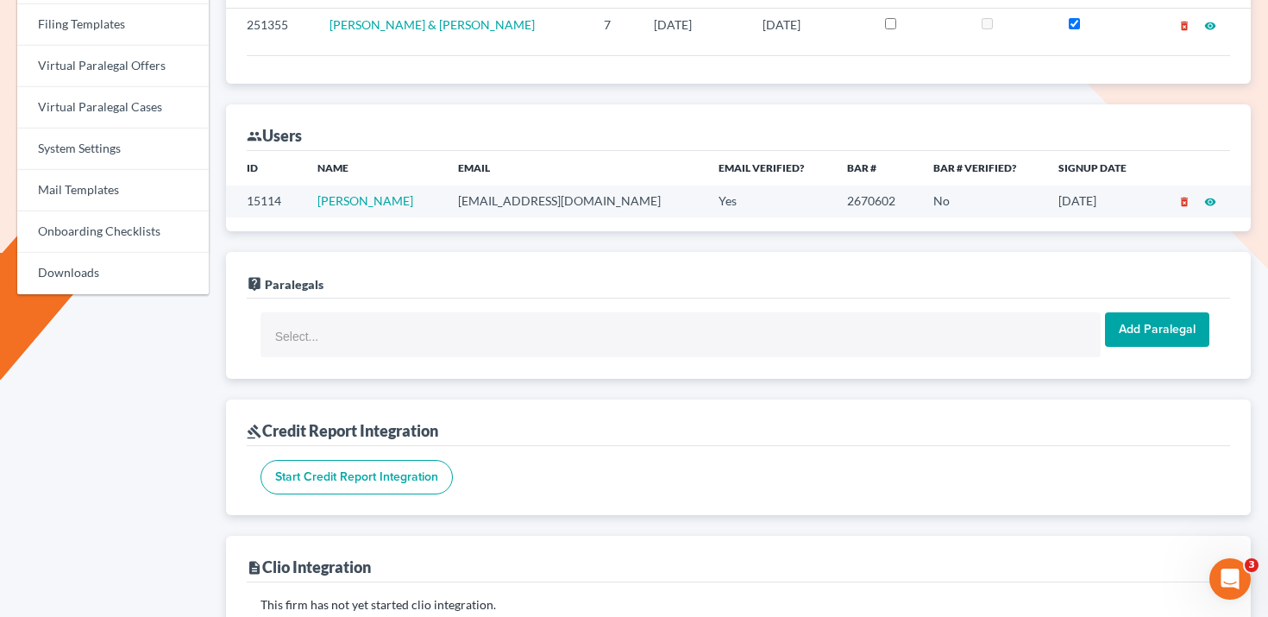
scroll to position [701, 0]
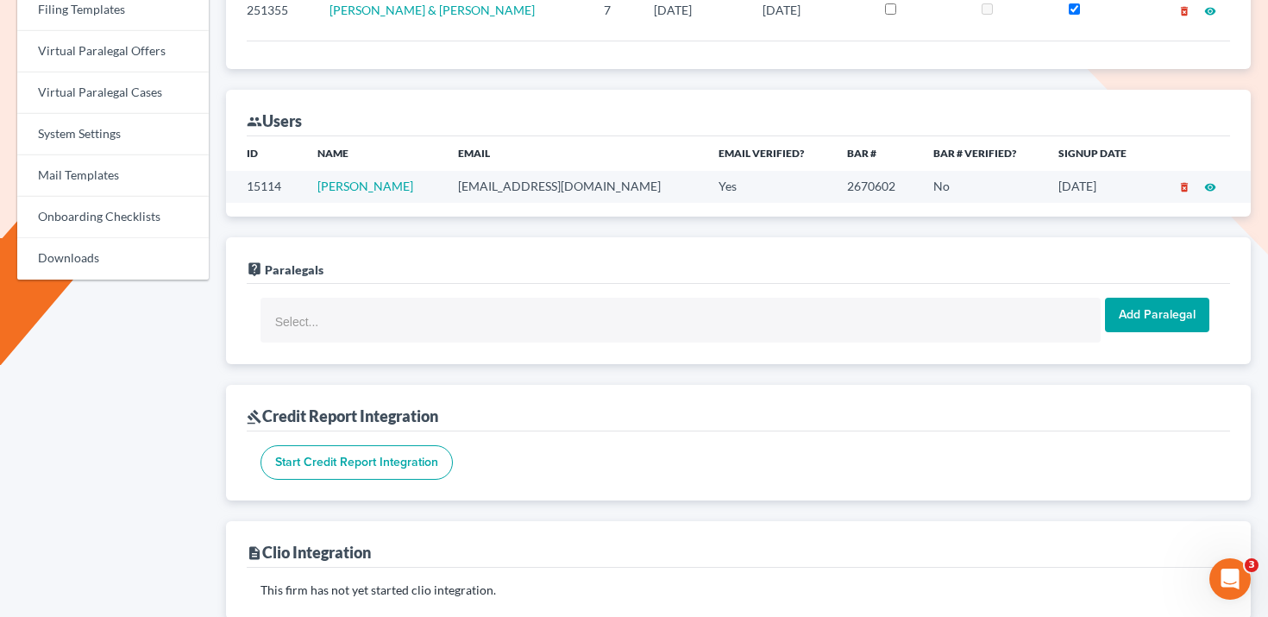
click at [534, 187] on td "maloneylawyers@aol.com" at bounding box center [574, 187] width 261 height 32
copy td "maloneylawyers@aol.com"
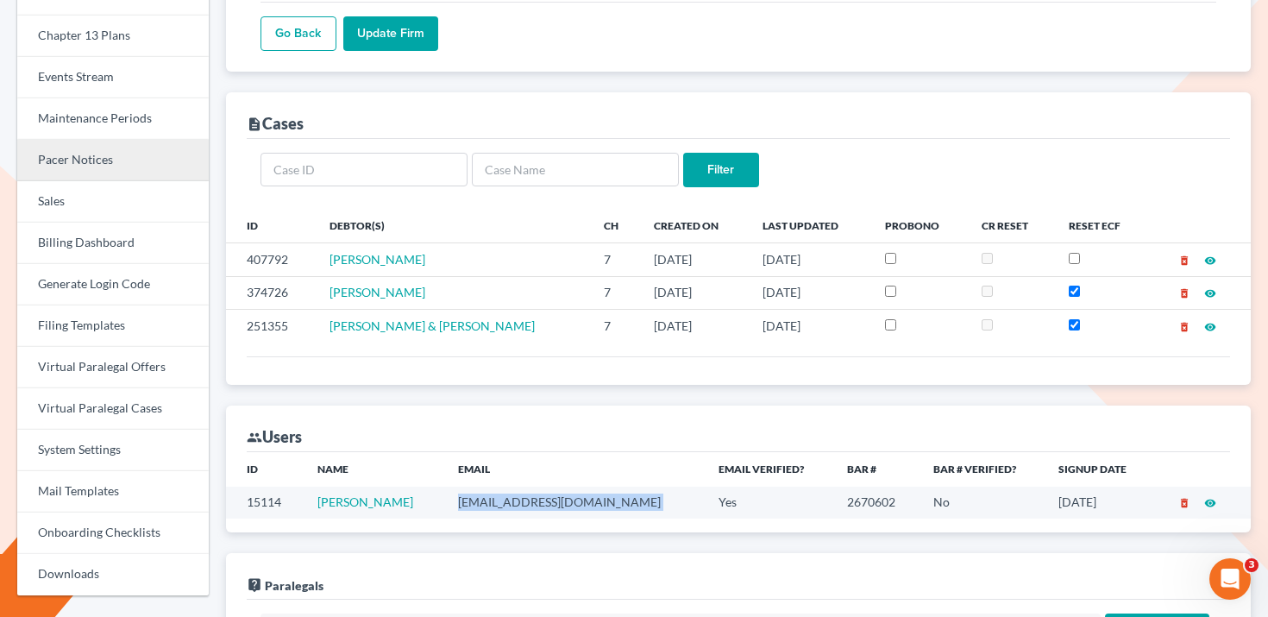
scroll to position [385, 0]
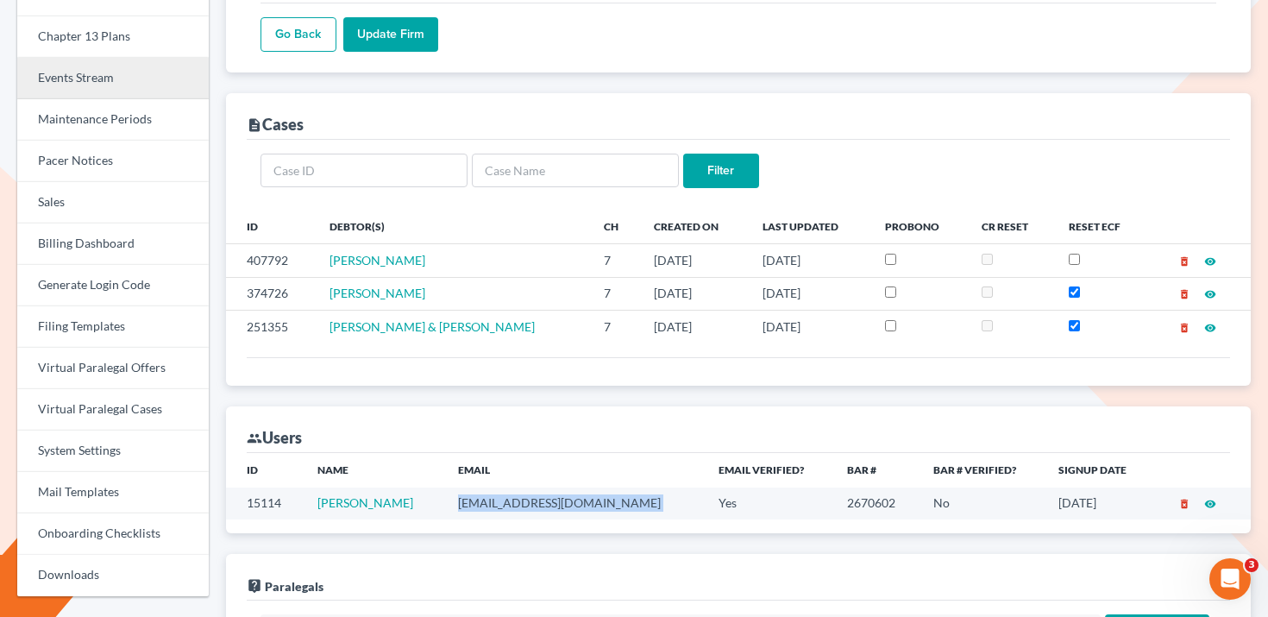
click at [99, 90] on link "Events Stream" at bounding box center [112, 78] width 191 height 41
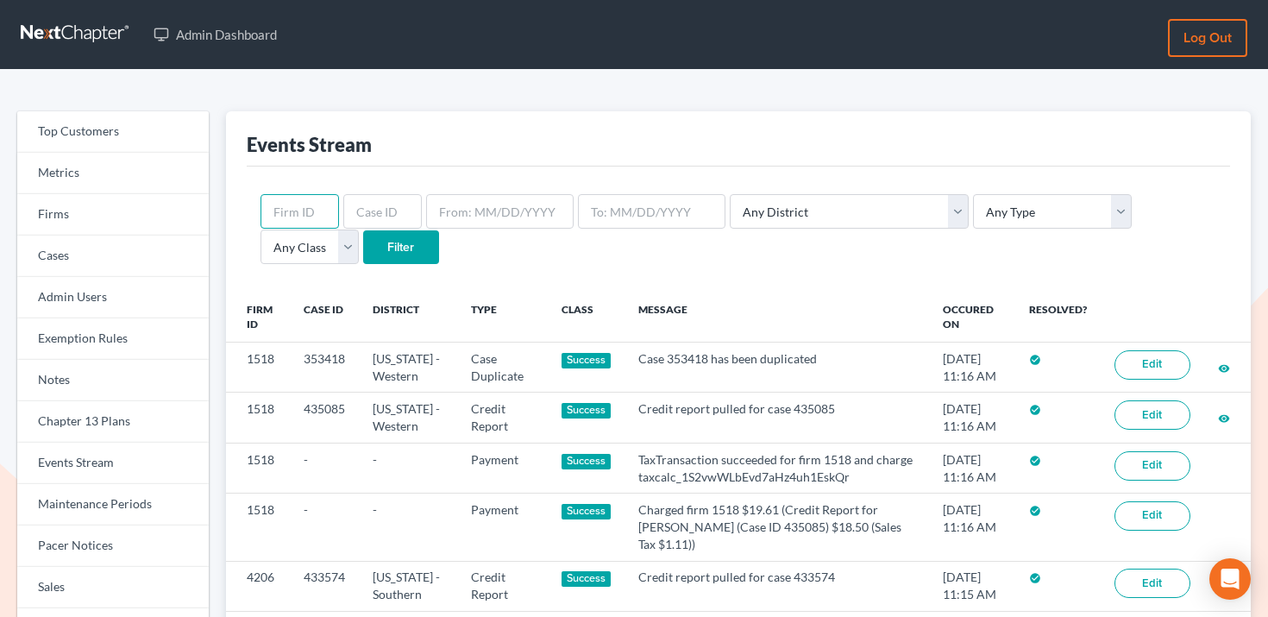
click at [304, 204] on input "text" at bounding box center [299, 211] width 78 height 35
paste input "4795"
type input "4795"
click at [363, 253] on input "Filter" at bounding box center [401, 247] width 76 height 35
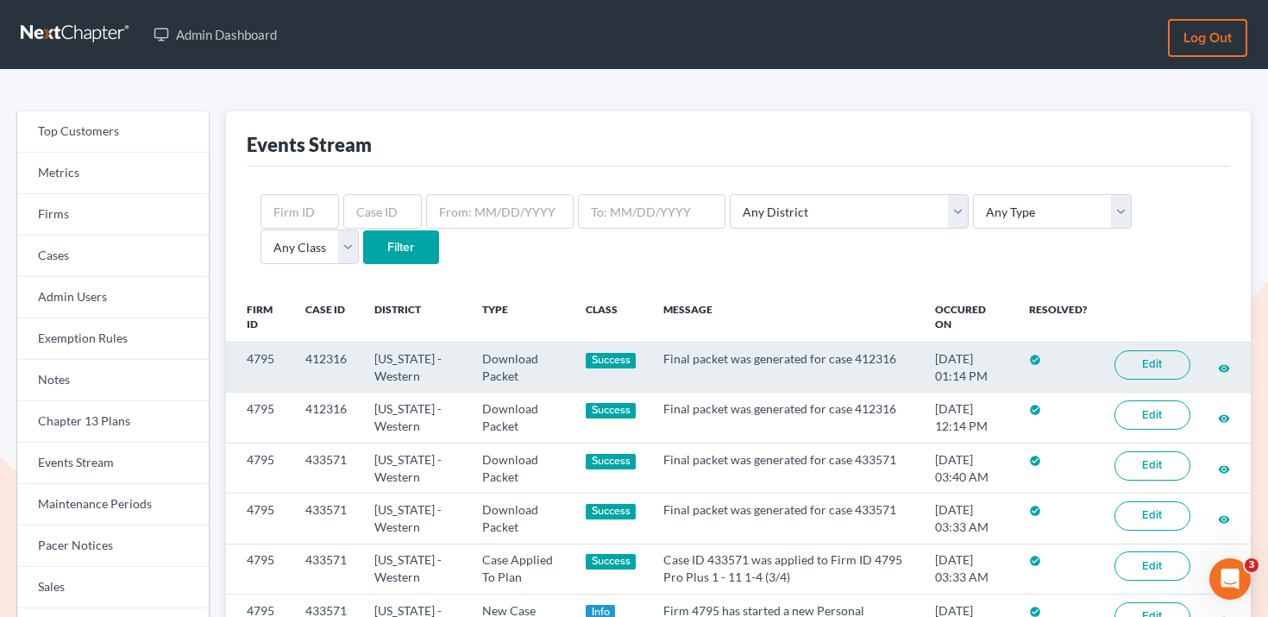
click at [265, 355] on td "4795" at bounding box center [259, 367] width 66 height 50
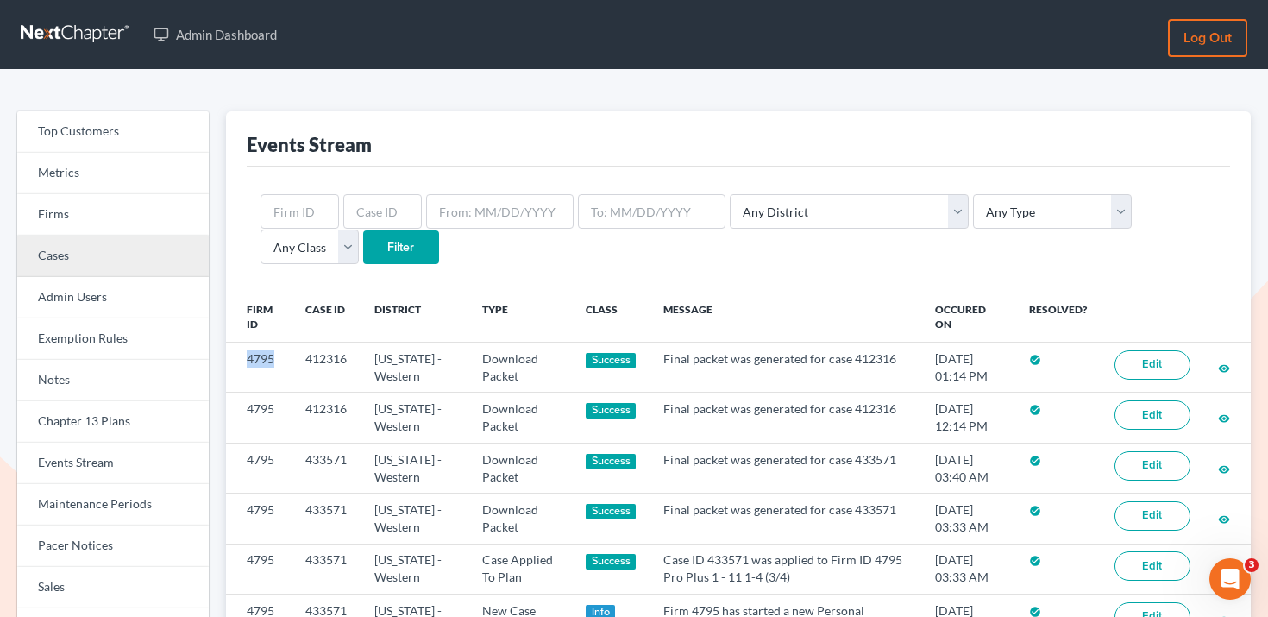
copy td "4795"
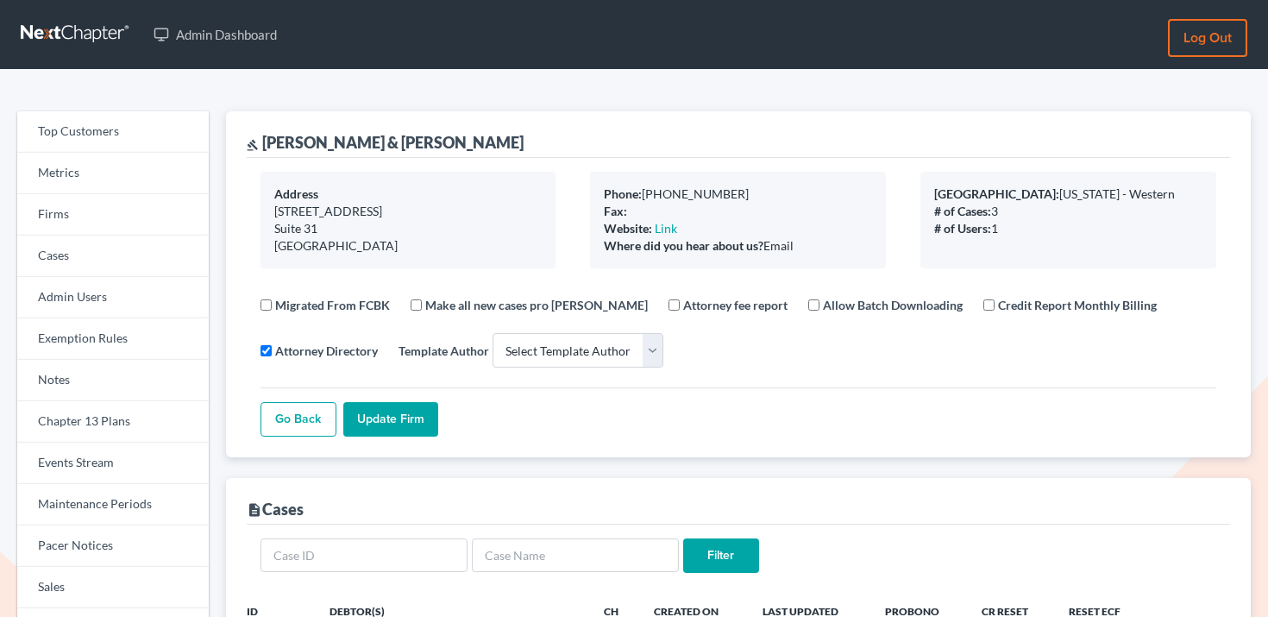
select select
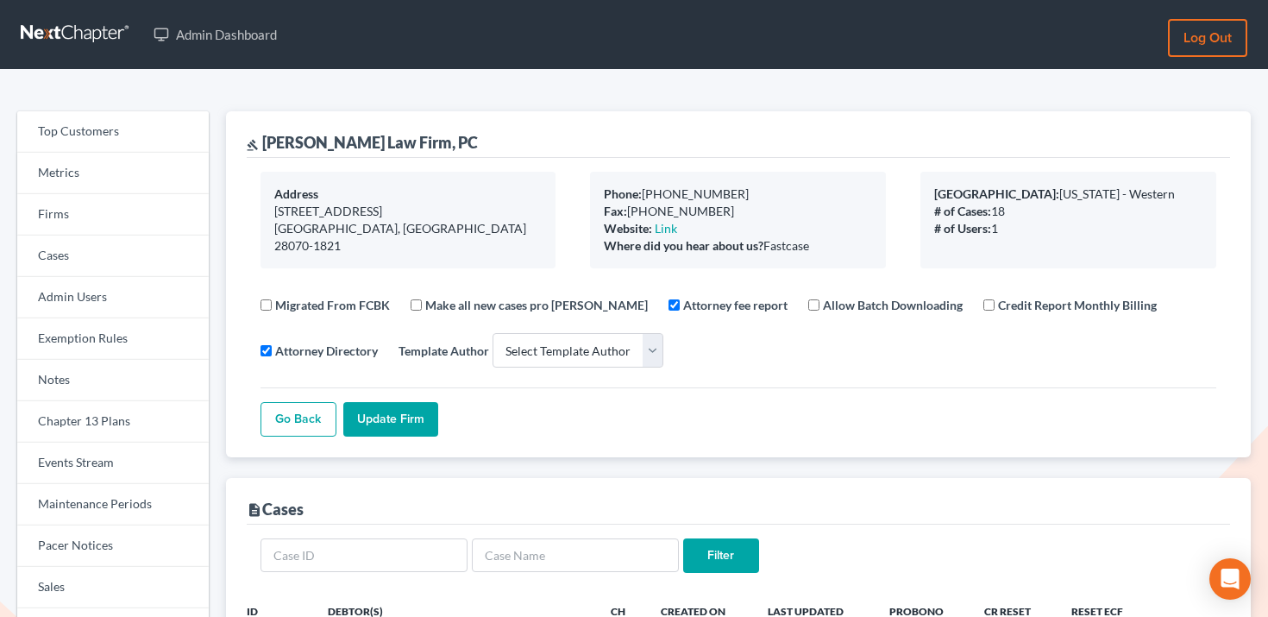
select select
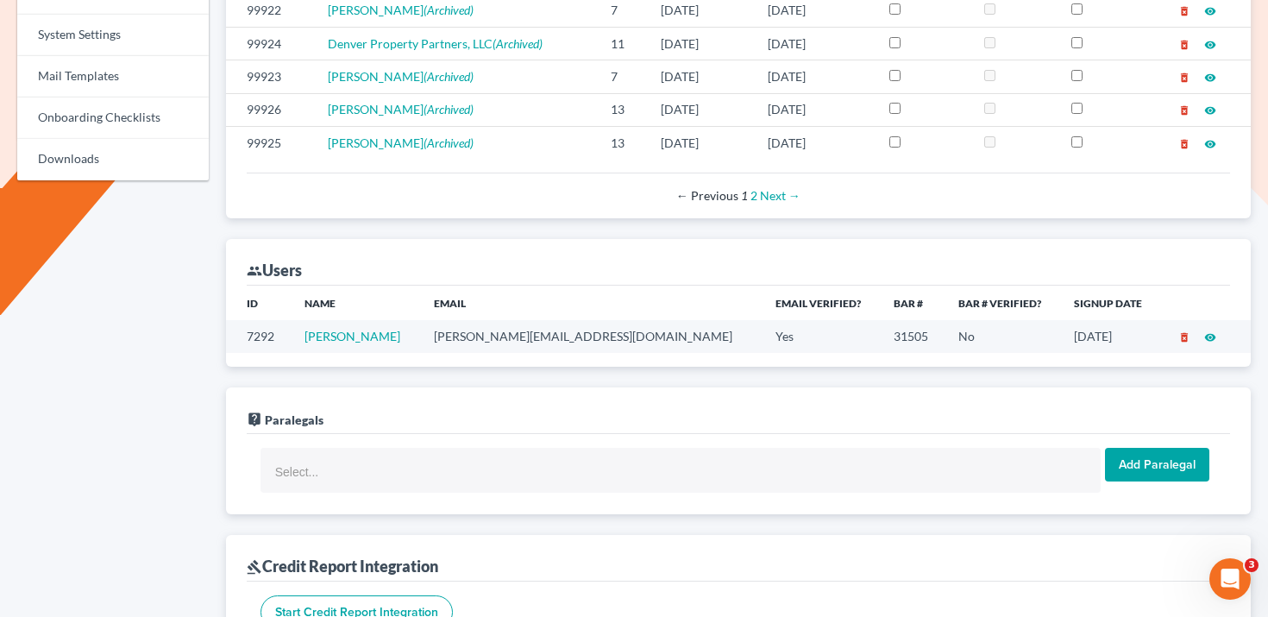
scroll to position [861, 0]
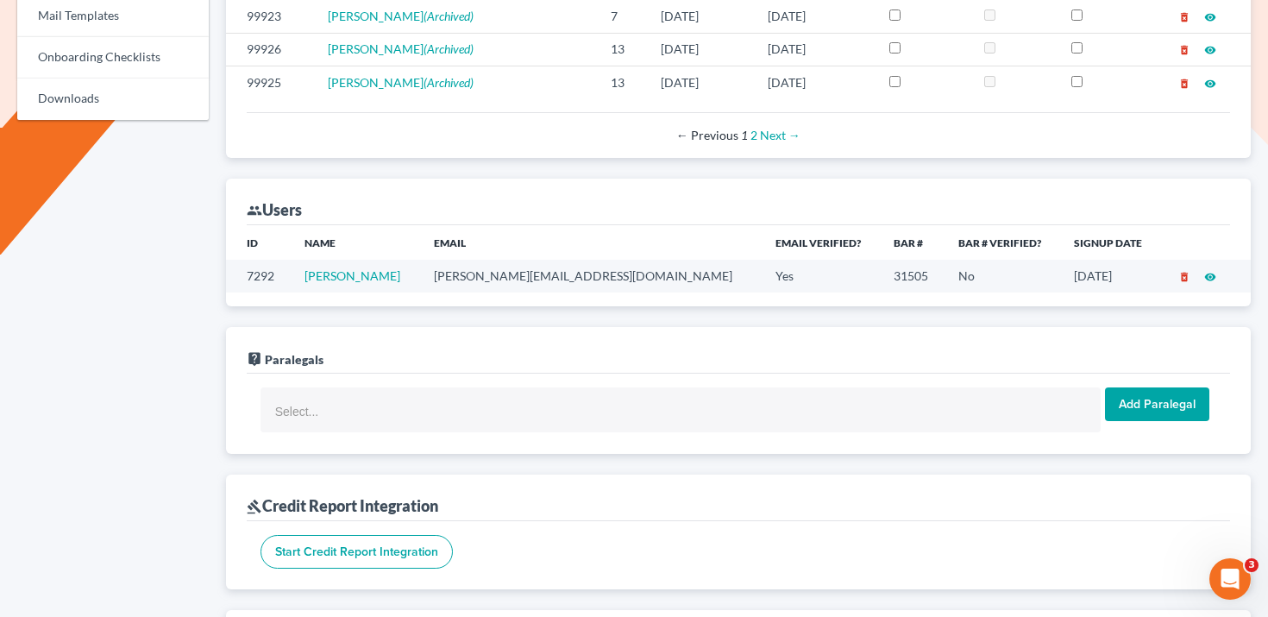
click at [525, 280] on td "mike@elliottlawfirm.net" at bounding box center [591, 276] width 342 height 32
copy td "mike@elliottlawfirm.net"
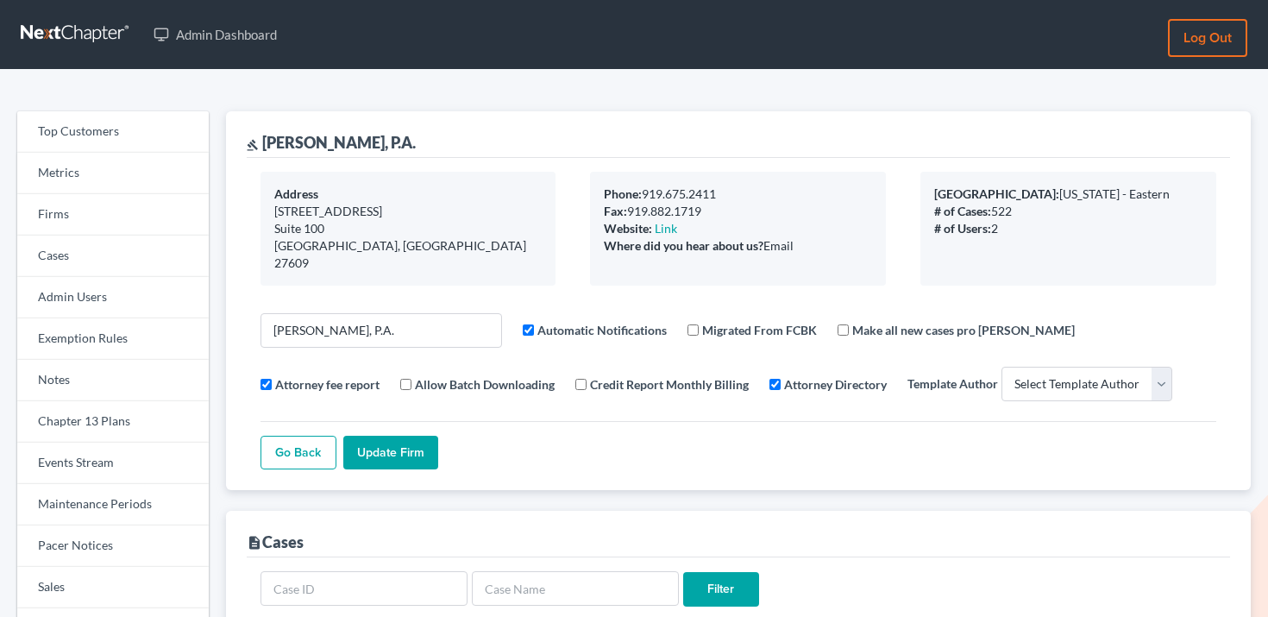
select select
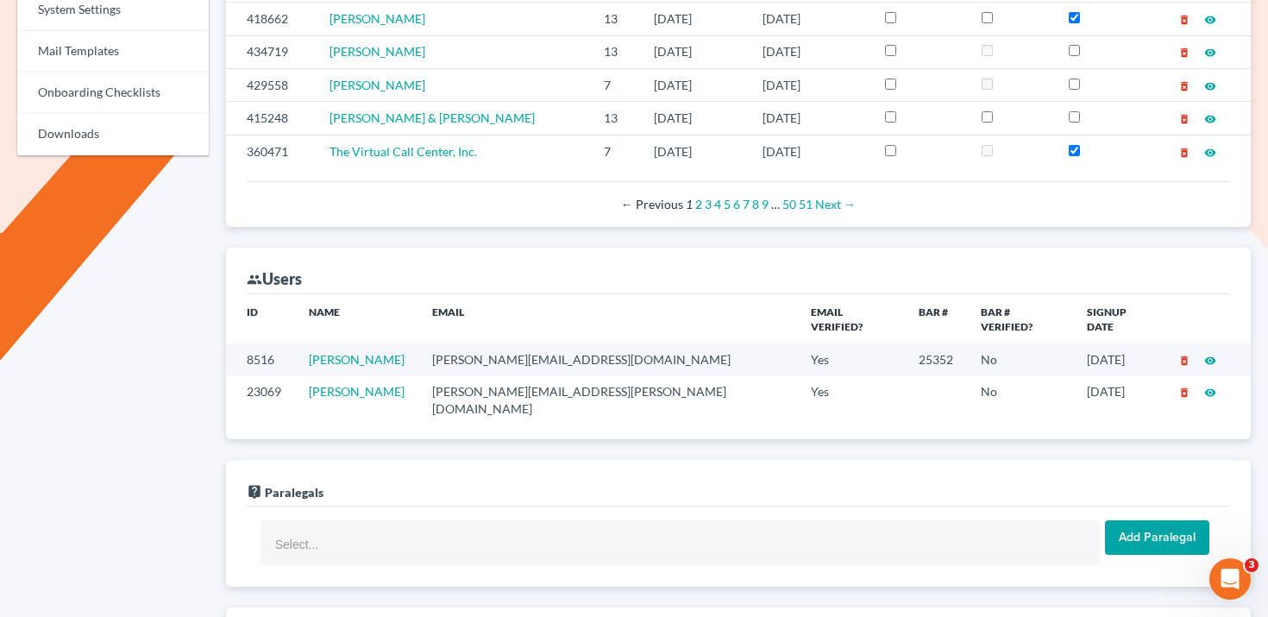
click at [499, 343] on td "j.m.cook@jmcookesq.com" at bounding box center [607, 359] width 379 height 32
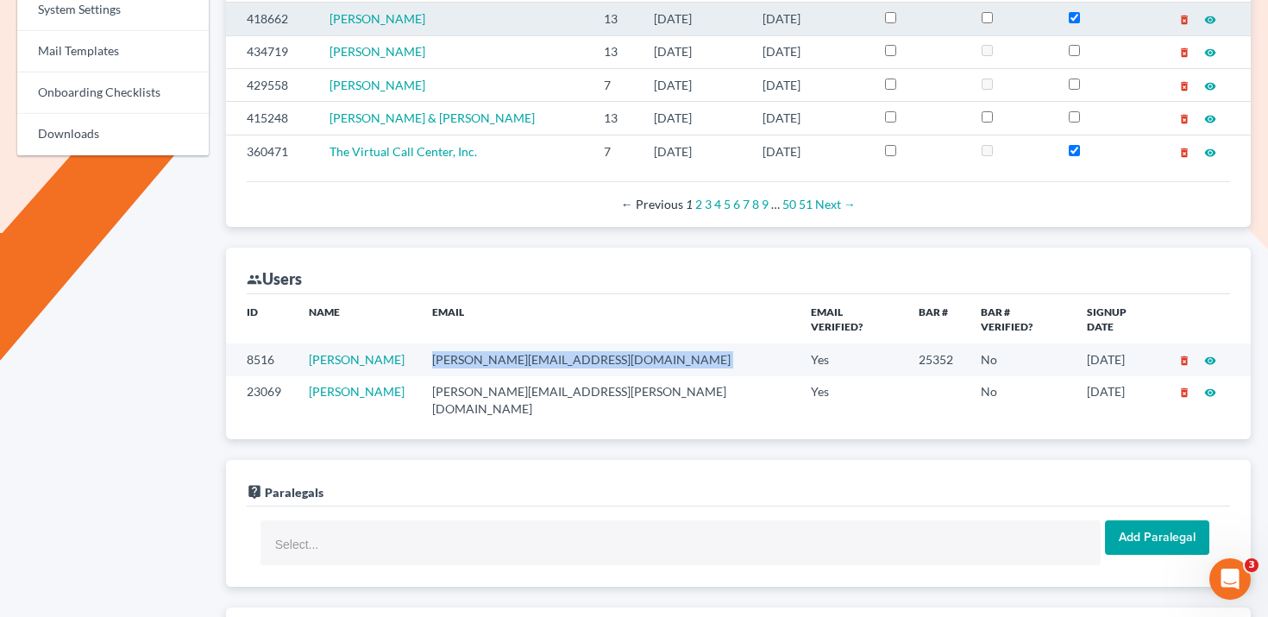
copy td "j.m.cook@jmcookesq.com"
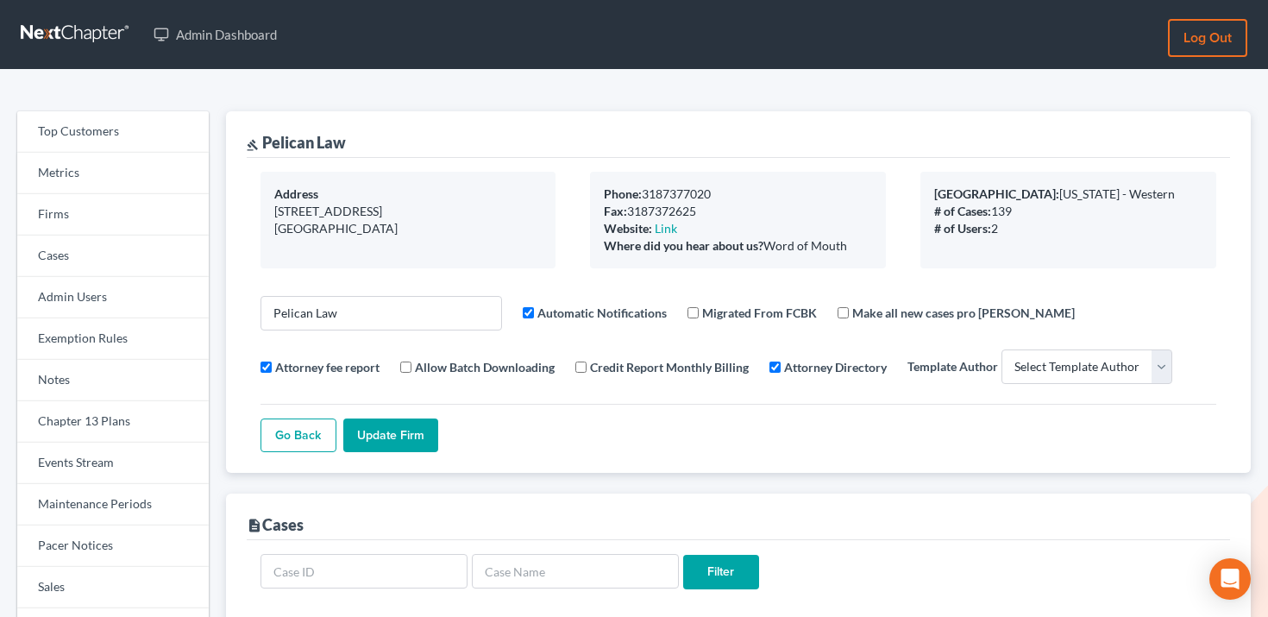
select select
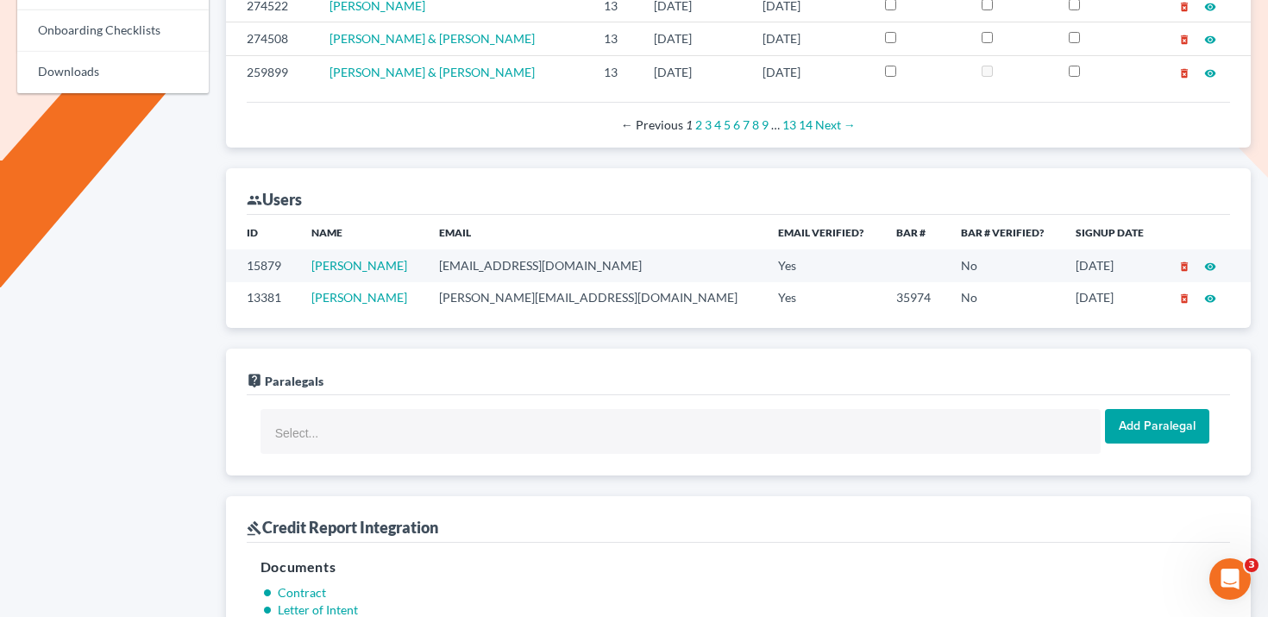
scroll to position [940, 0]
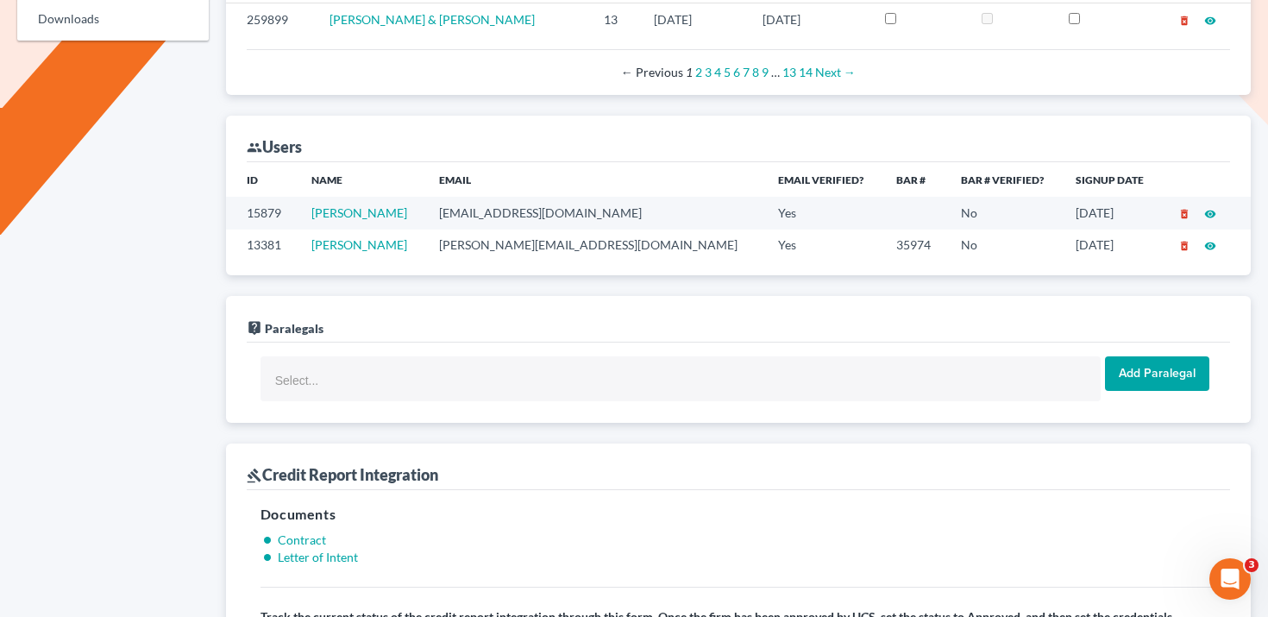
click at [527, 213] on td "chelsea@pelican.law" at bounding box center [594, 213] width 339 height 32
copy td "chelsea@pelican.law"
click at [543, 241] on td "jacob@pelican.law" at bounding box center [594, 245] width 339 height 32
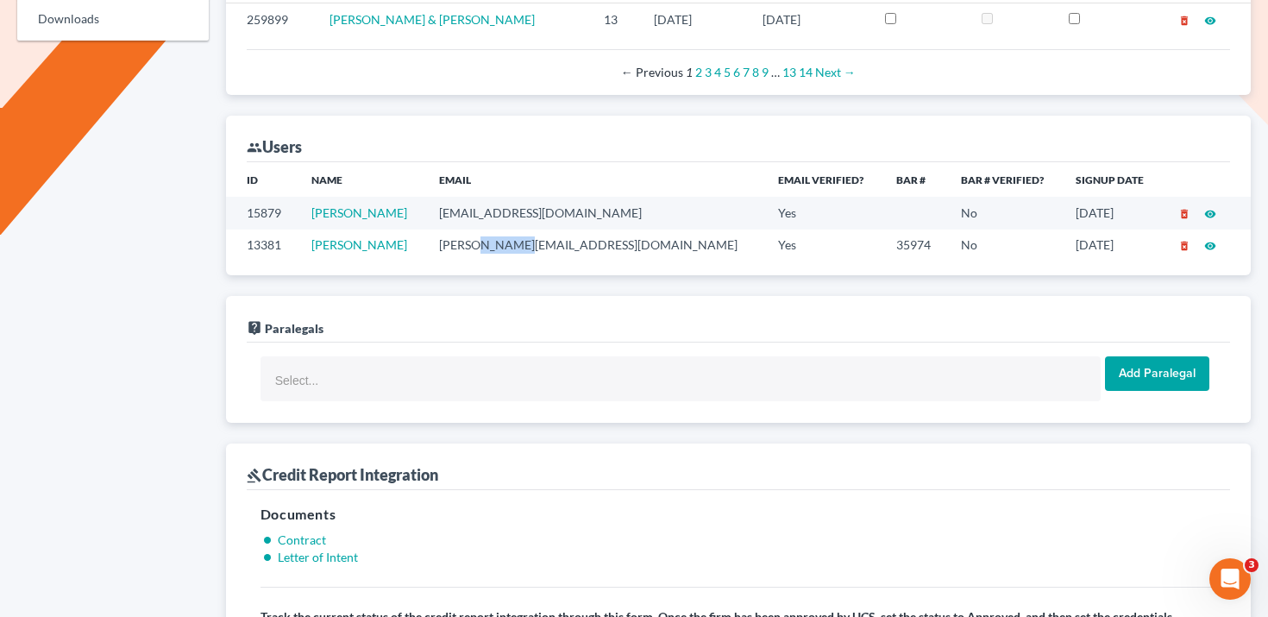
click at [543, 241] on td "jacob@pelican.law" at bounding box center [594, 245] width 339 height 32
copy td "jacob@pelican.law"
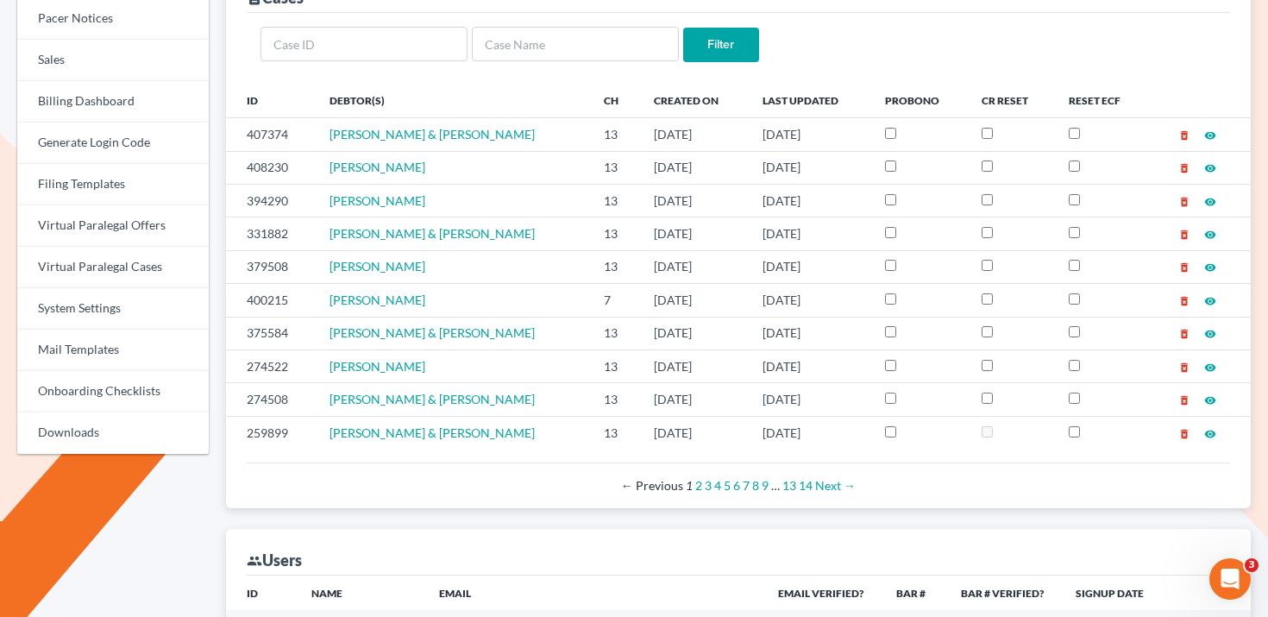
scroll to position [0, 0]
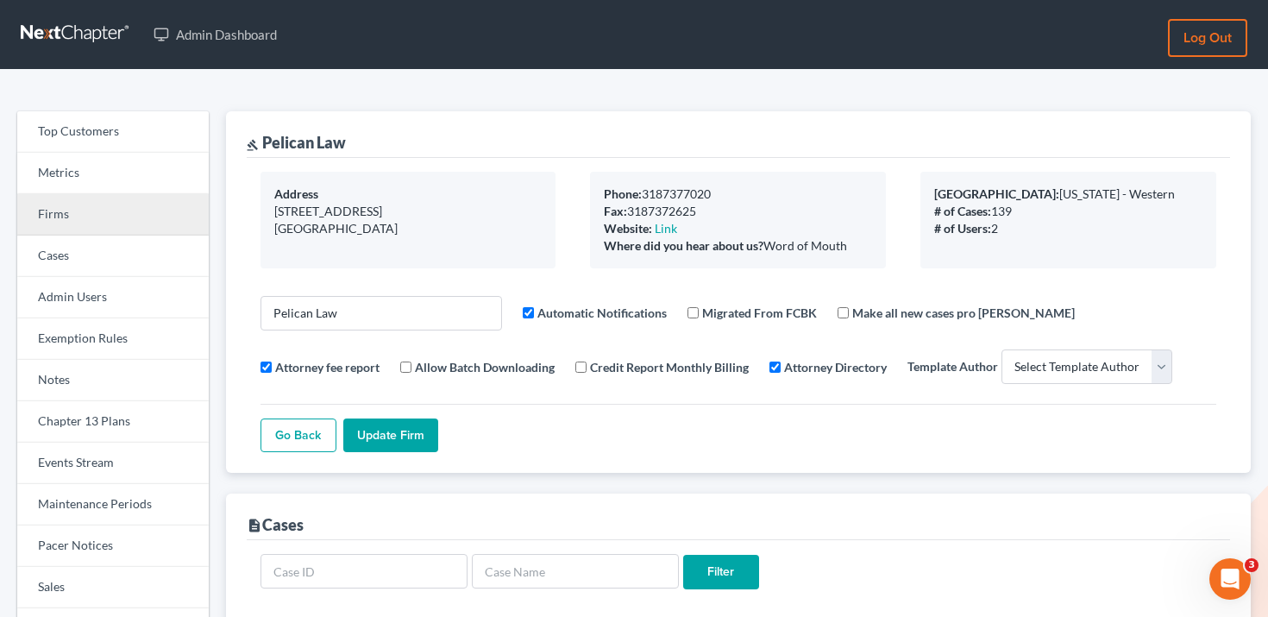
click at [71, 201] on link "Firms" at bounding box center [112, 214] width 191 height 41
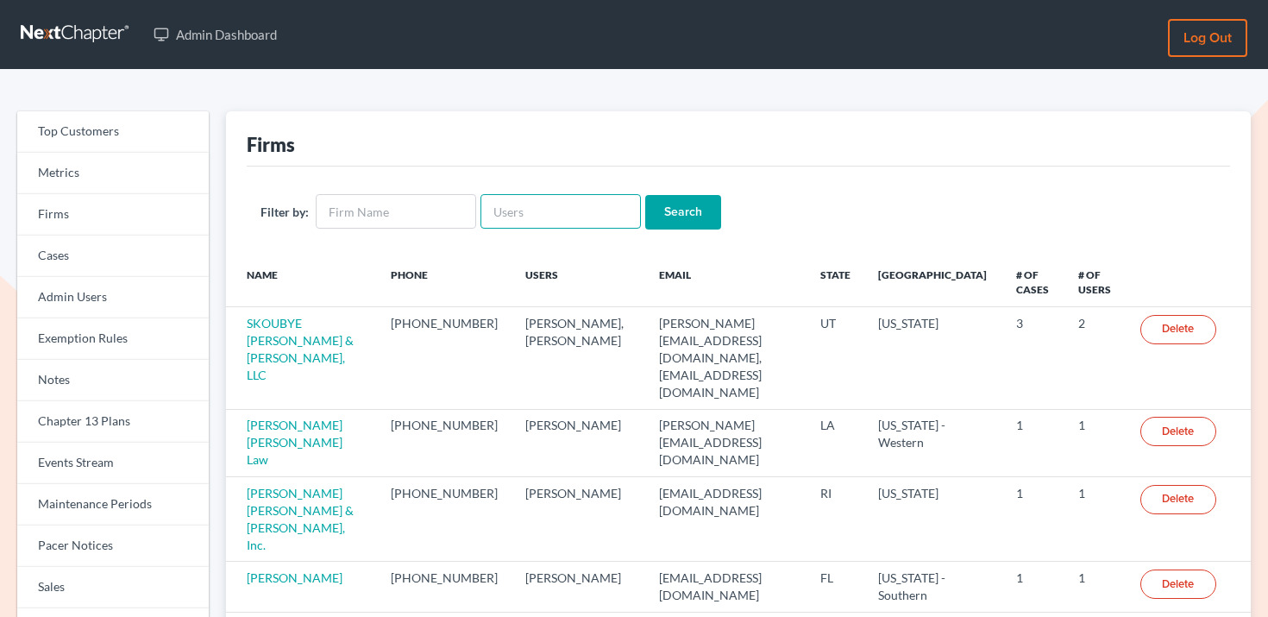
click at [540, 194] on input "text" at bounding box center [560, 211] width 160 height 35
paste input "[EMAIL_ADDRESS][DOMAIN_NAME]"
type input "[EMAIL_ADDRESS][DOMAIN_NAME]"
click at [668, 213] on input "Search" at bounding box center [683, 212] width 76 height 35
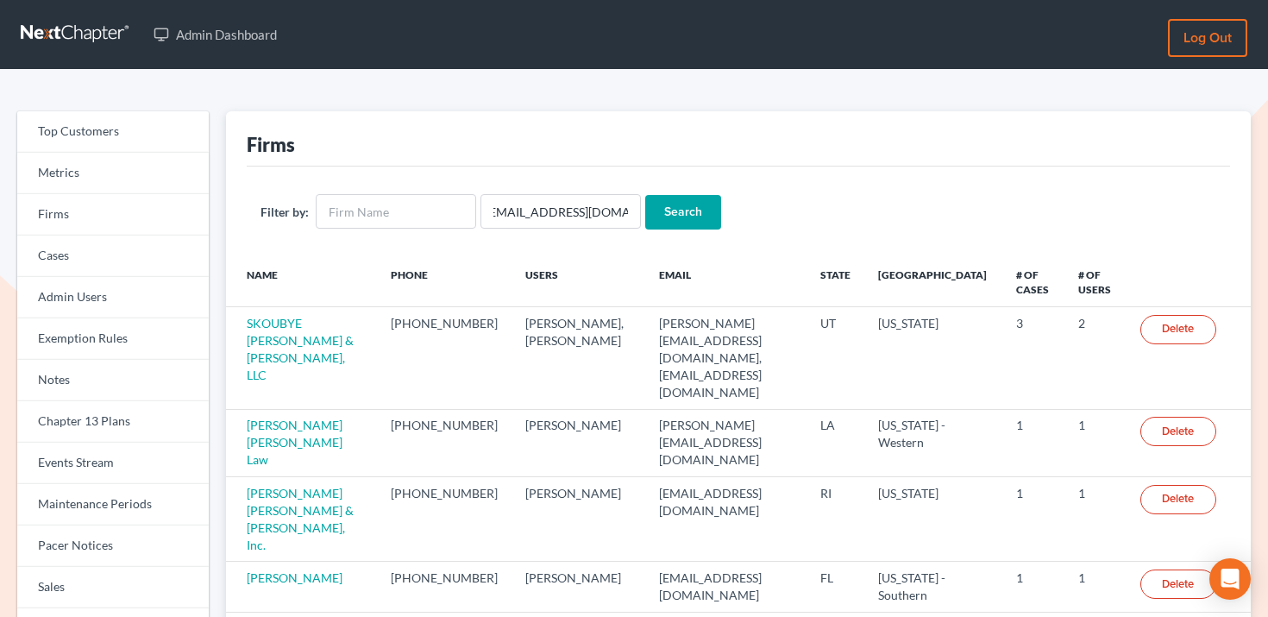
scroll to position [0, 0]
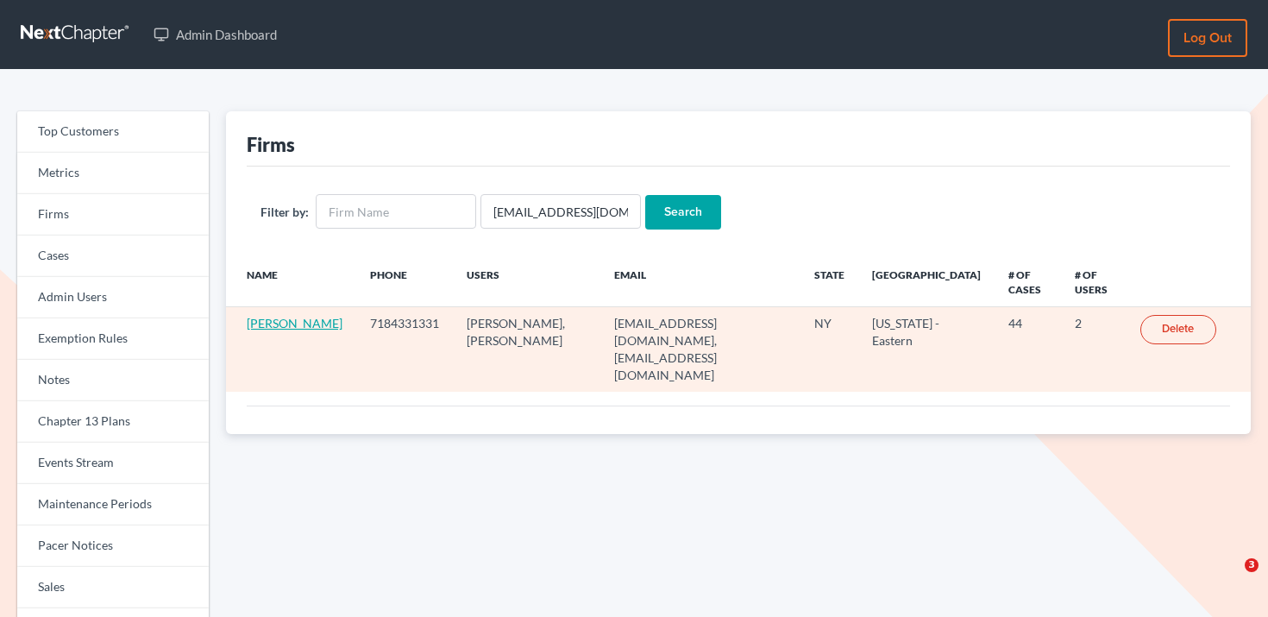
click at [269, 326] on link "[PERSON_NAME]" at bounding box center [295, 323] width 96 height 15
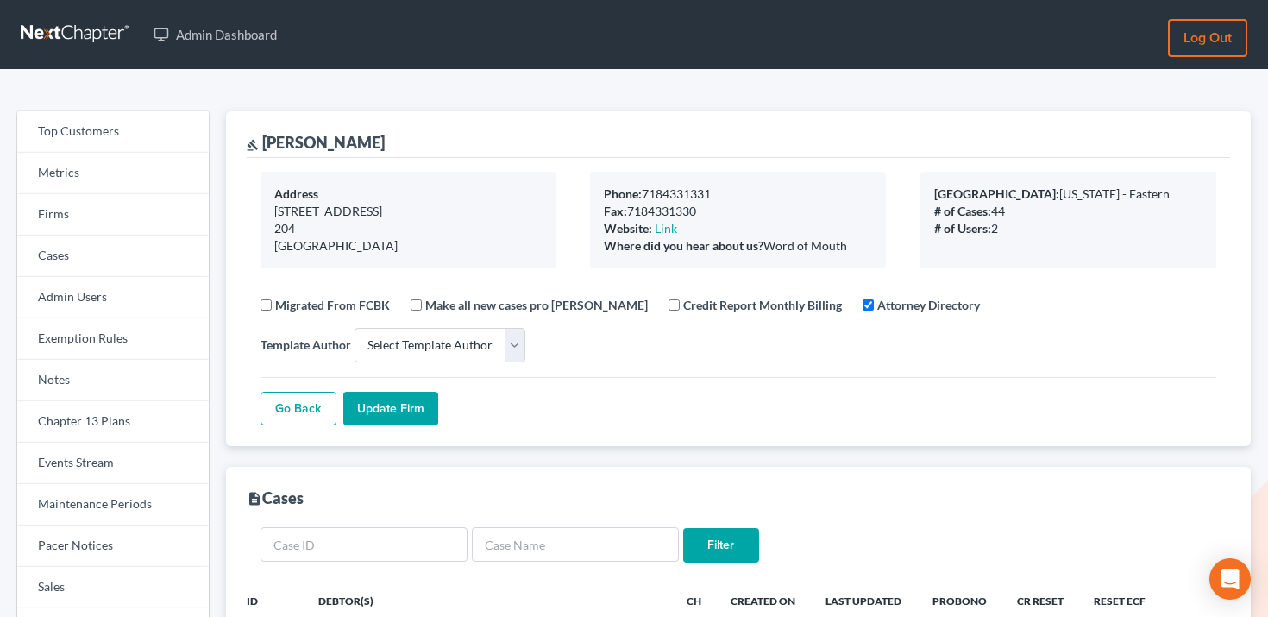
select select
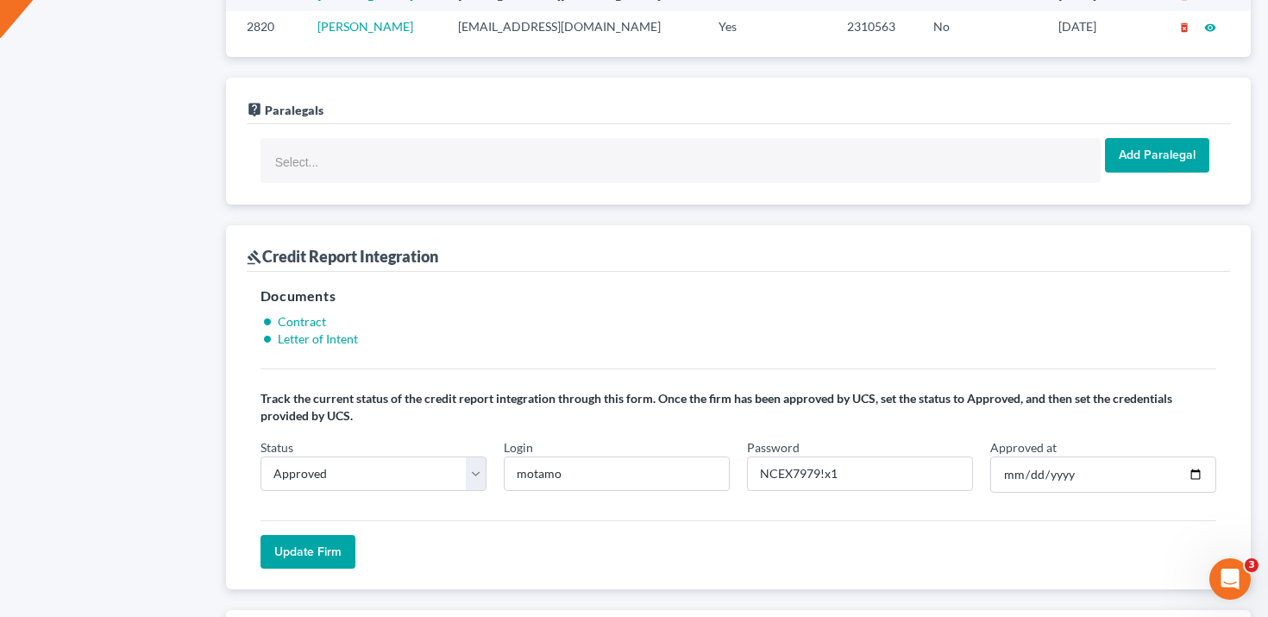
scroll to position [1137, 0]
